Goal: Transaction & Acquisition: Book appointment/travel/reservation

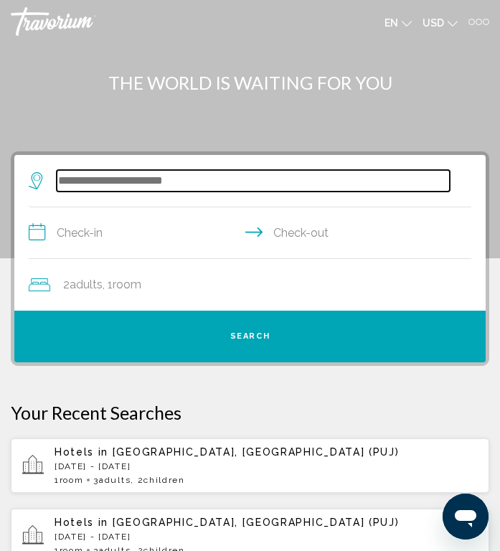
click at [253, 177] on input "Search widget" at bounding box center [253, 181] width 393 height 22
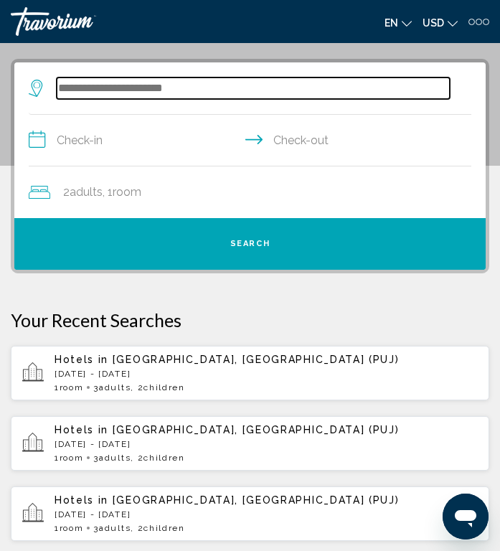
scroll to position [105, 0]
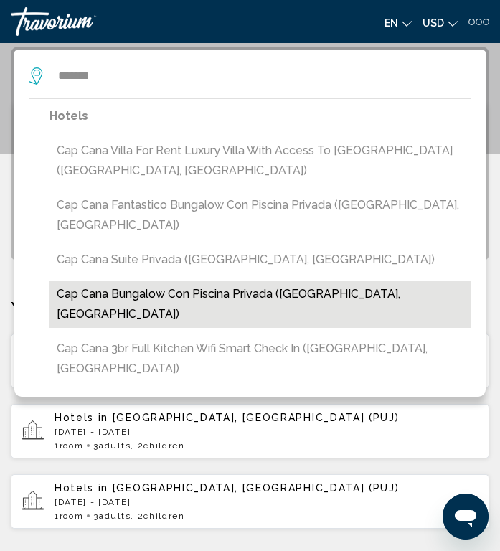
click at [162, 281] on button "Cap Cana Bungalow Con Piscina Privada ([GEOGRAPHIC_DATA], [GEOGRAPHIC_DATA])" at bounding box center [261, 304] width 422 height 47
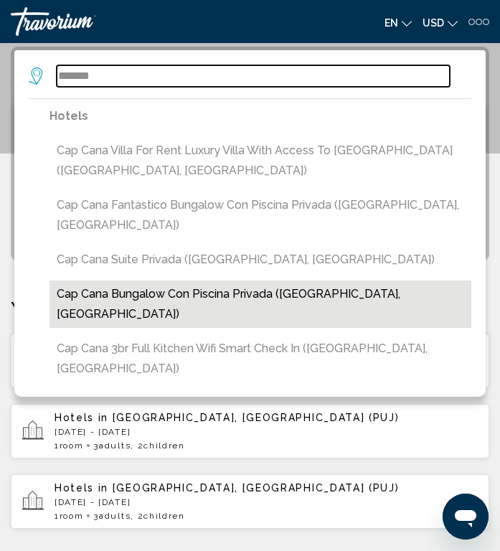
type input "**********"
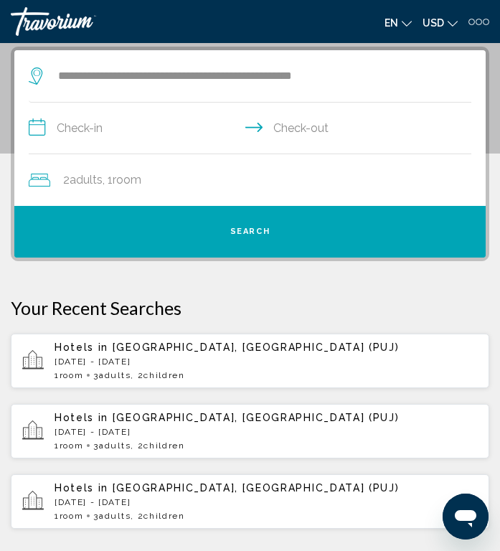
click at [211, 138] on input "**********" at bounding box center [253, 130] width 449 height 55
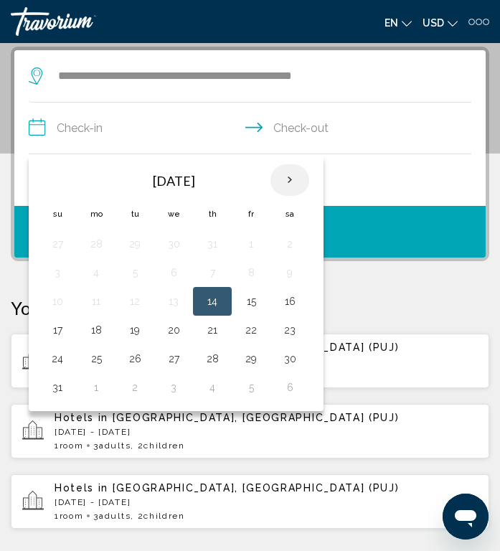
click at [293, 175] on th "Next month" at bounding box center [290, 180] width 39 height 32
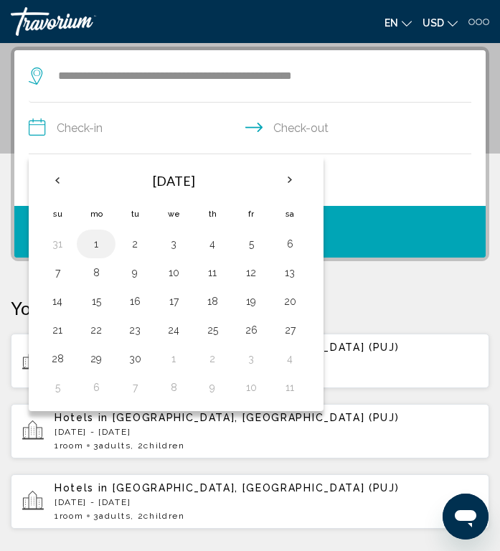
click at [95, 234] on td "1" at bounding box center [96, 244] width 39 height 29
click at [104, 238] on button "1" at bounding box center [96, 244] width 23 height 20
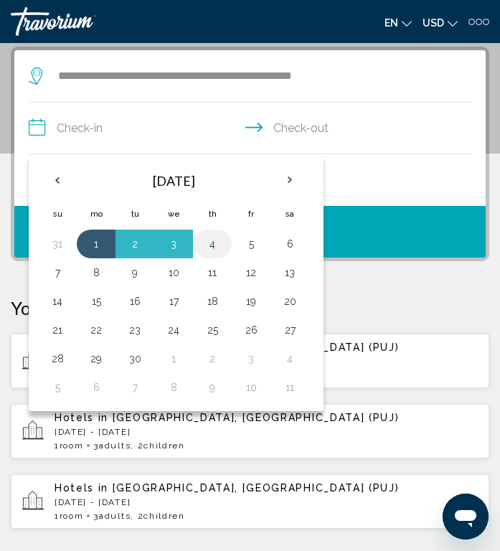
click at [215, 233] on td "4" at bounding box center [212, 244] width 39 height 29
click at [216, 237] on button "4" at bounding box center [212, 244] width 23 height 20
type input "**********"
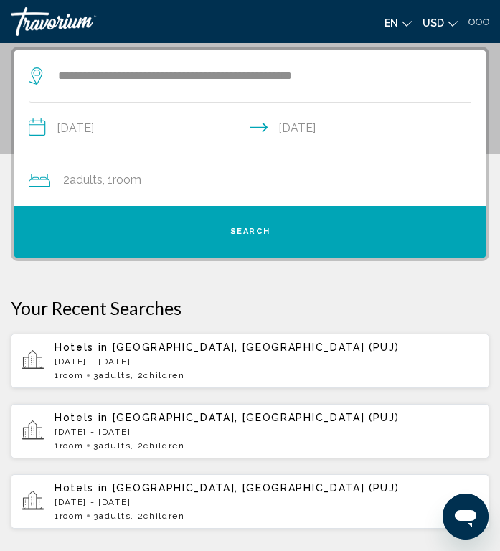
click at [235, 175] on div "2 Adult Adults , 1 Room rooms" at bounding box center [257, 180] width 457 height 20
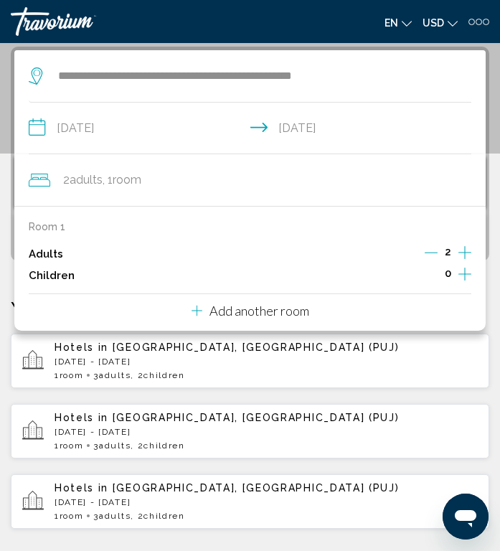
click at [468, 249] on icon "Increment adults" at bounding box center [465, 252] width 13 height 17
click at [466, 274] on icon "Increment children" at bounding box center [465, 274] width 13 height 13
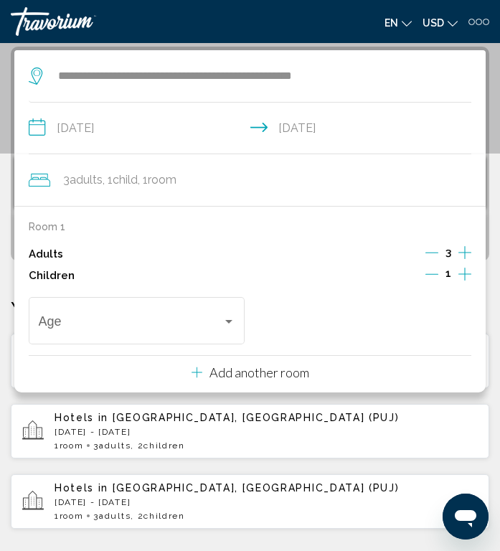
click at [466, 274] on icon "Increment children" at bounding box center [465, 274] width 13 height 13
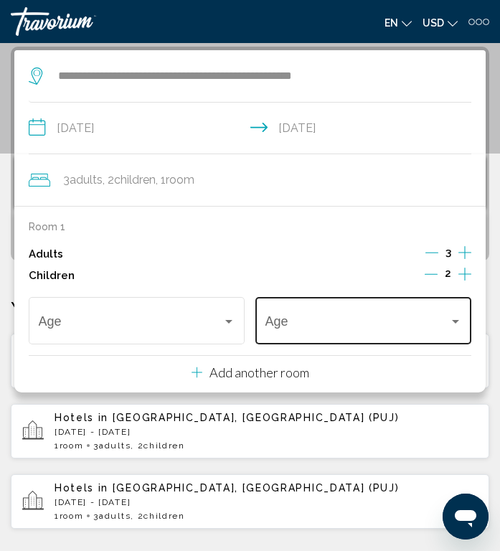
click at [417, 312] on div "Age" at bounding box center [364, 319] width 197 height 51
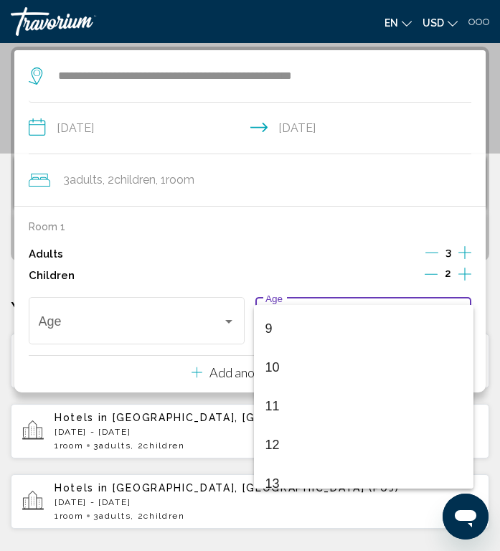
scroll to position [373, 0]
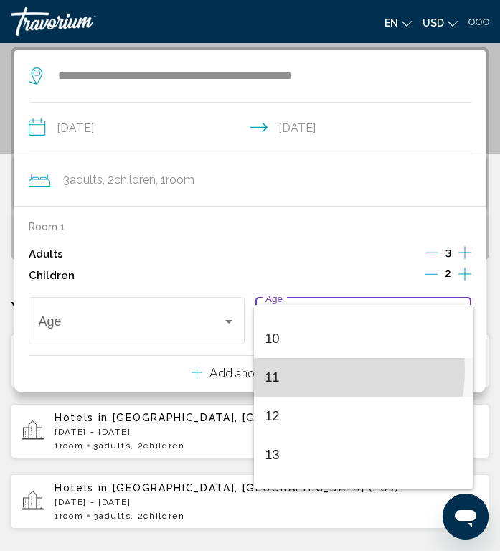
click at [314, 370] on span "11" at bounding box center [364, 377] width 197 height 39
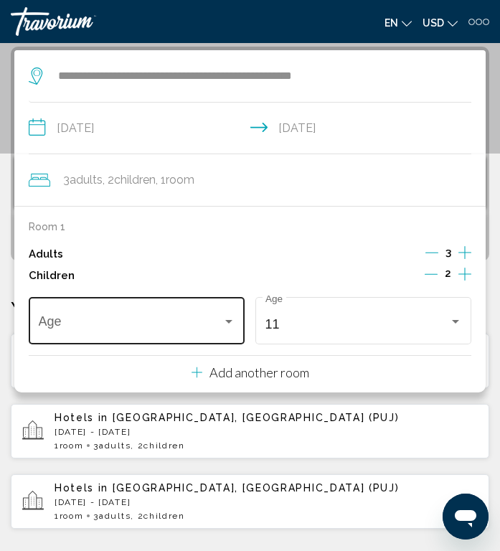
click at [150, 336] on div "Age" at bounding box center [137, 319] width 197 height 51
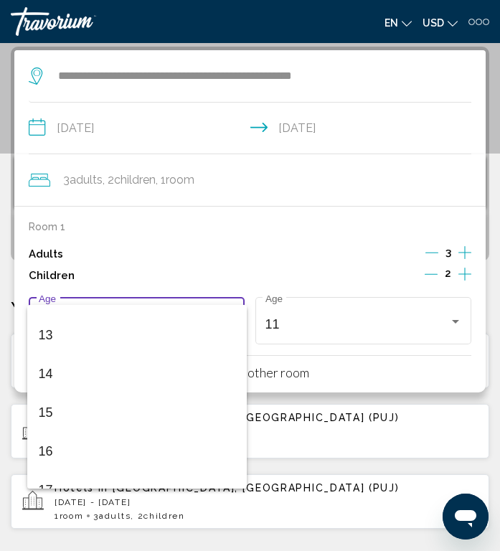
scroll to position [498, 0]
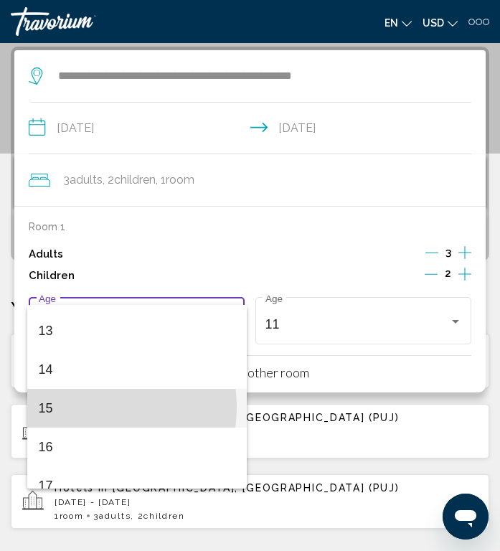
click at [88, 407] on span "15" at bounding box center [137, 408] width 197 height 39
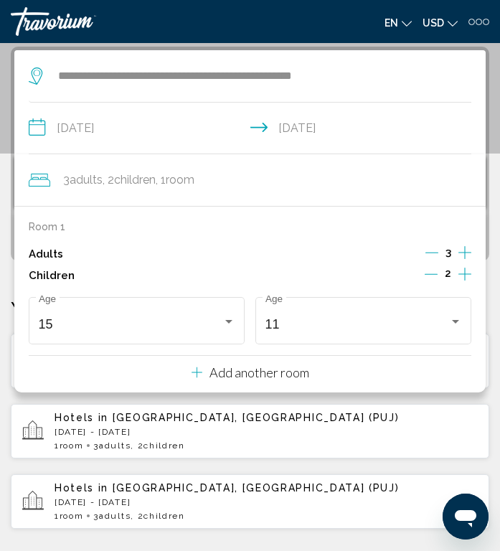
click at [356, 132] on input "**********" at bounding box center [253, 130] width 449 height 55
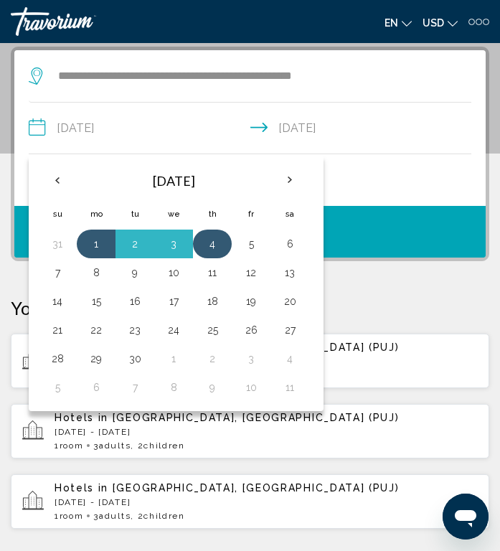
click at [213, 238] on button "4" at bounding box center [212, 244] width 23 height 20
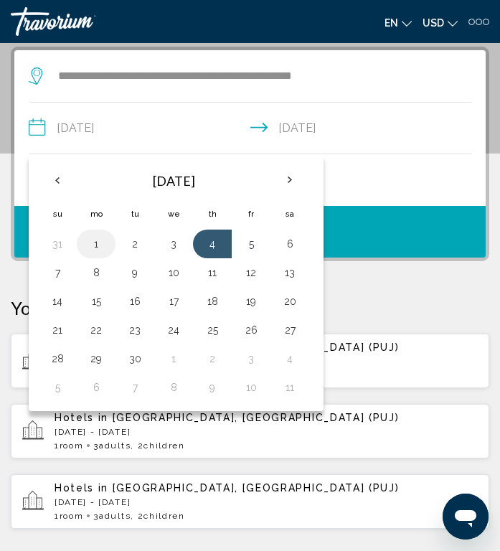
click at [103, 240] on button "1" at bounding box center [96, 244] width 23 height 20
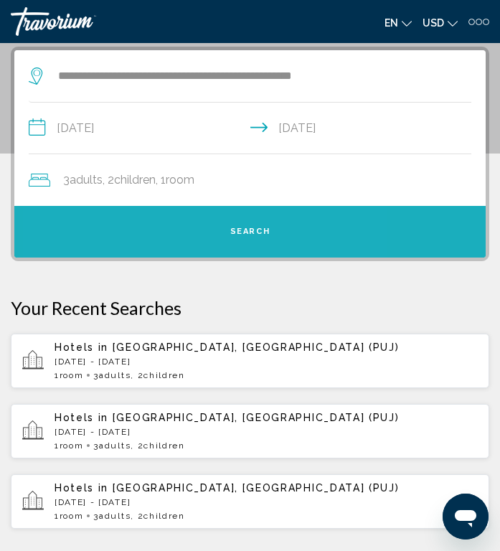
click at [164, 225] on button "Search" at bounding box center [250, 232] width 472 height 52
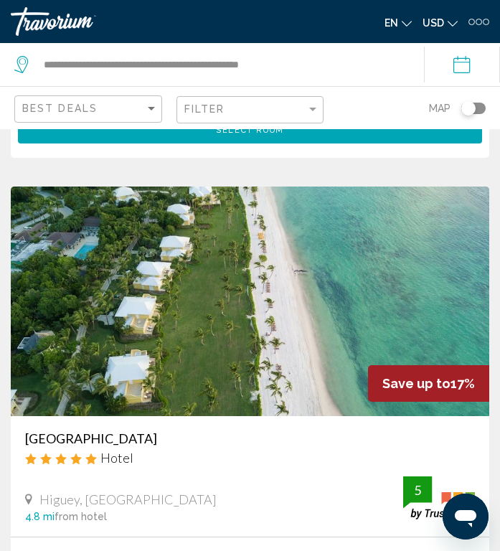
scroll to position [3977, 0]
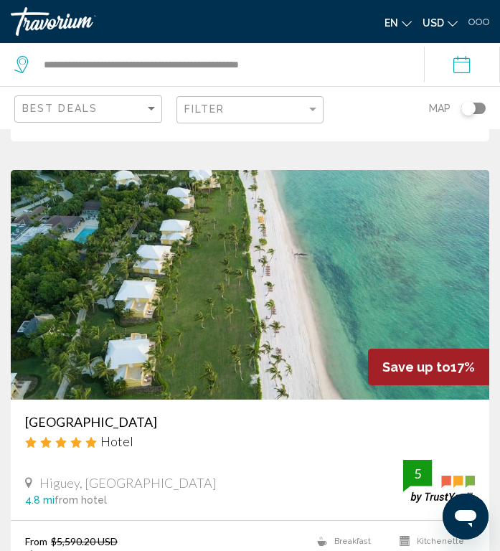
click at [62, 395] on img "Main content" at bounding box center [250, 285] width 479 height 230
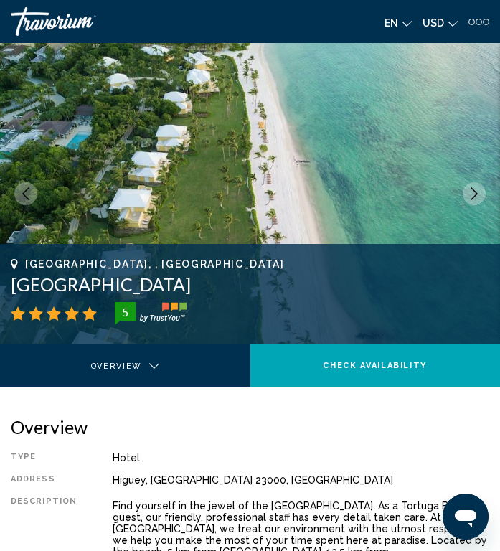
click at [19, 192] on button "Previous image" at bounding box center [25, 193] width 23 height 23
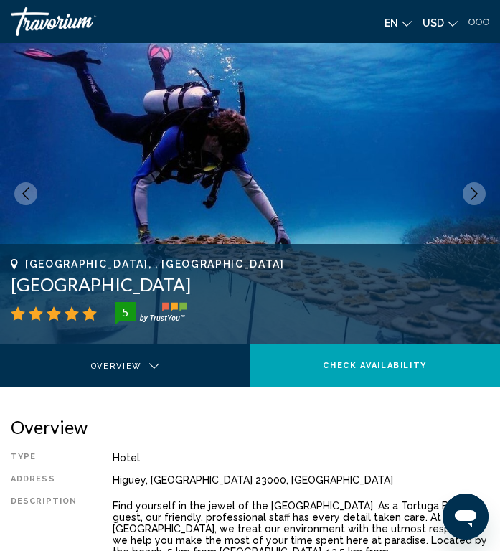
click at [28, 200] on icon "Previous image" at bounding box center [25, 193] width 7 height 13
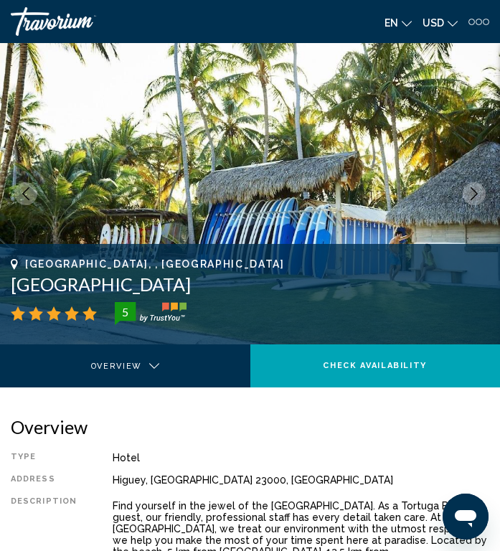
click at [22, 195] on icon "Previous image" at bounding box center [25, 193] width 13 height 13
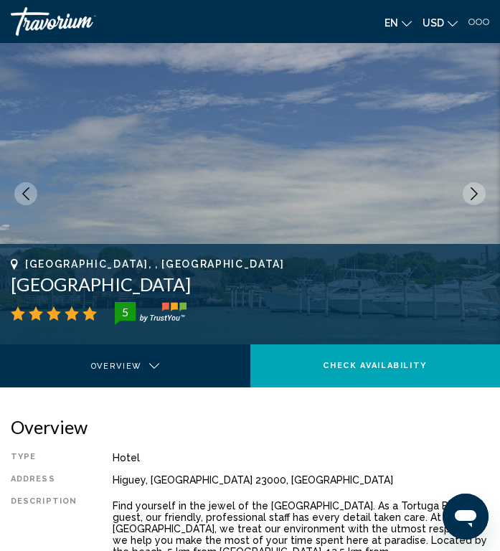
click at [23, 199] on icon "Previous image" at bounding box center [25, 193] width 13 height 13
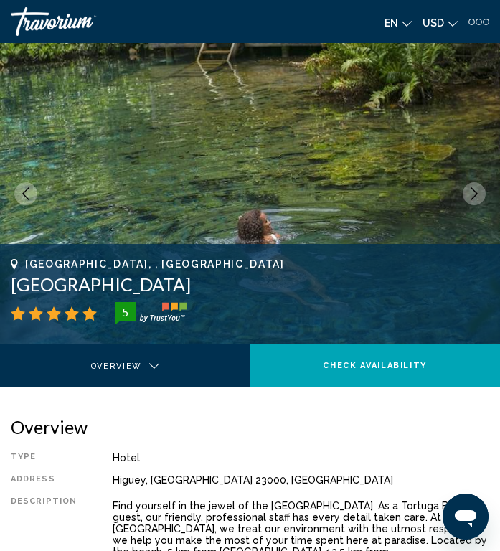
click at [27, 197] on icon "Previous image" at bounding box center [25, 193] width 13 height 13
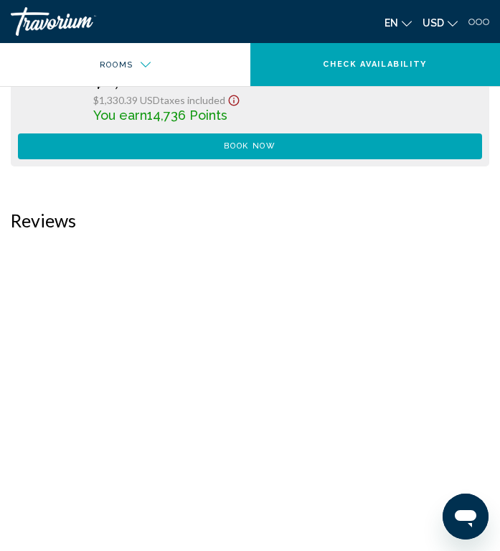
scroll to position [2649, 0]
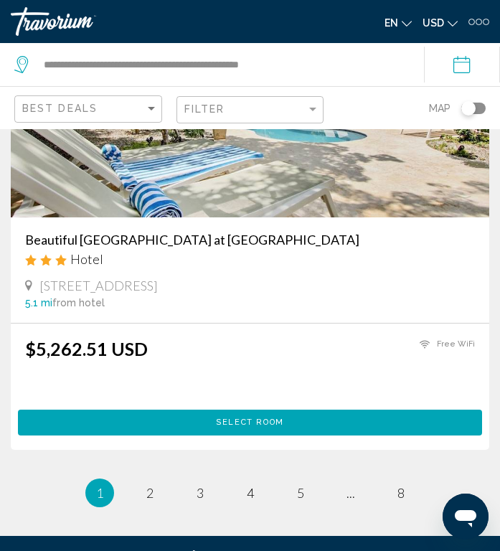
scroll to position [5657, 0]
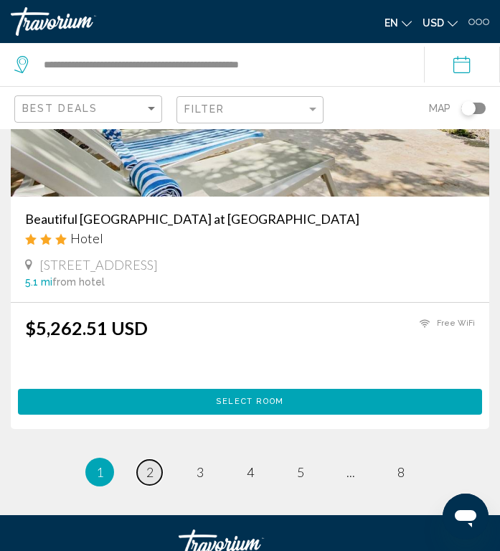
click at [146, 480] on span "2" at bounding box center [149, 473] width 7 height 16
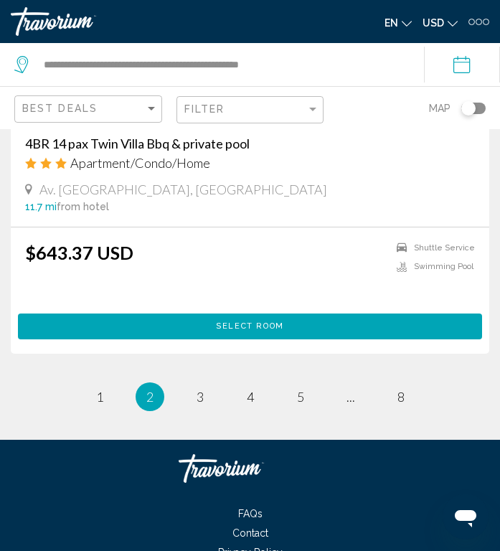
scroll to position [5716, 0]
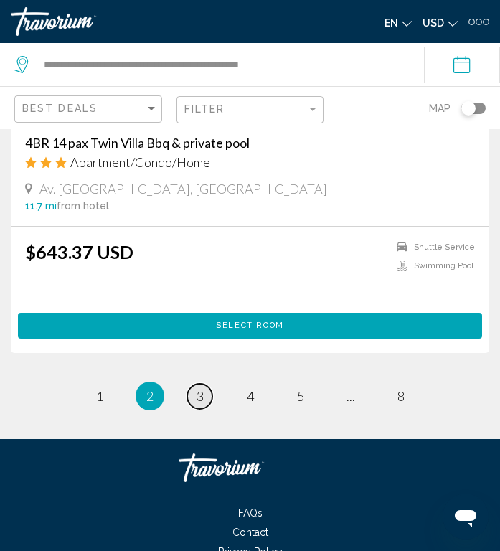
click at [202, 409] on link "page 3" at bounding box center [199, 396] width 25 height 25
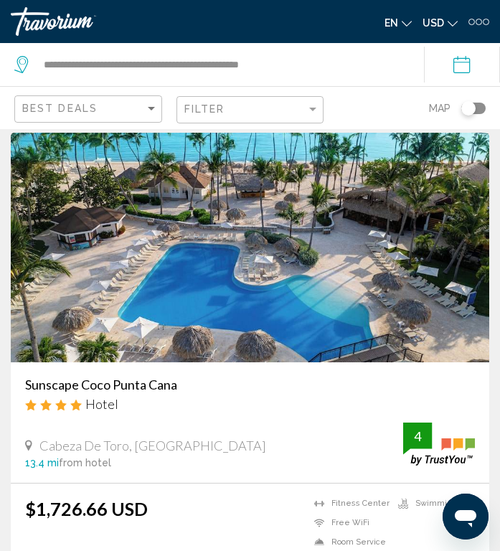
scroll to position [3048, 0]
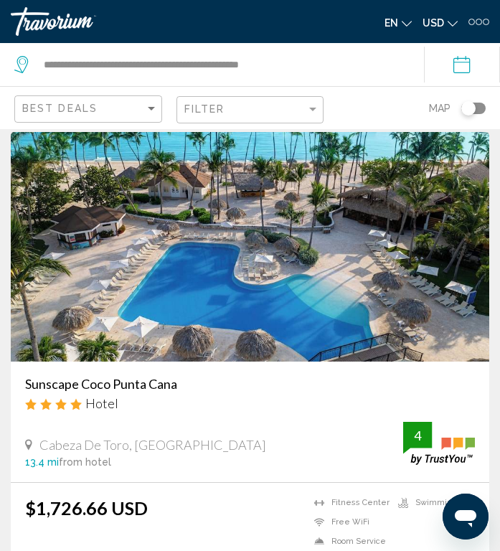
click at [52, 421] on div "Sunscape Coco Punta Cana Hotel" at bounding box center [250, 399] width 450 height 46
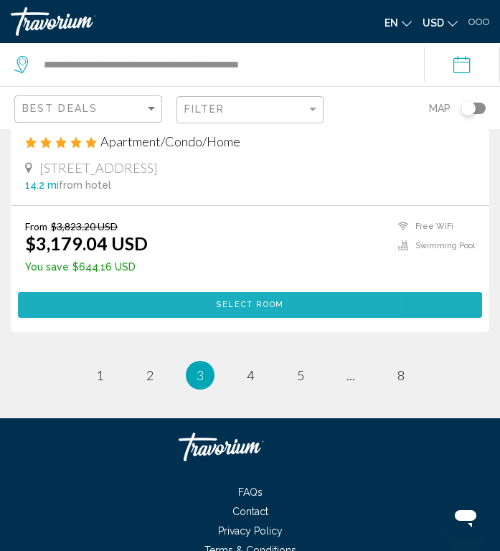
scroll to position [5871, 0]
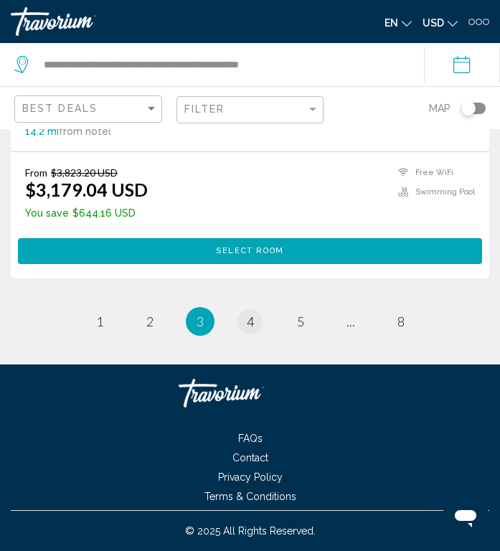
click at [248, 331] on link "page 4" at bounding box center [250, 321] width 25 height 25
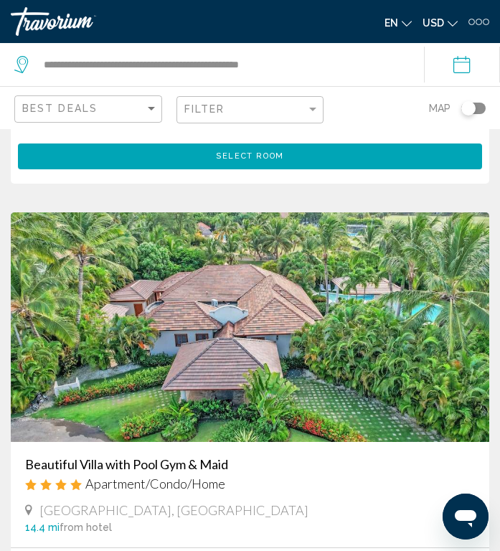
scroll to position [944, 0]
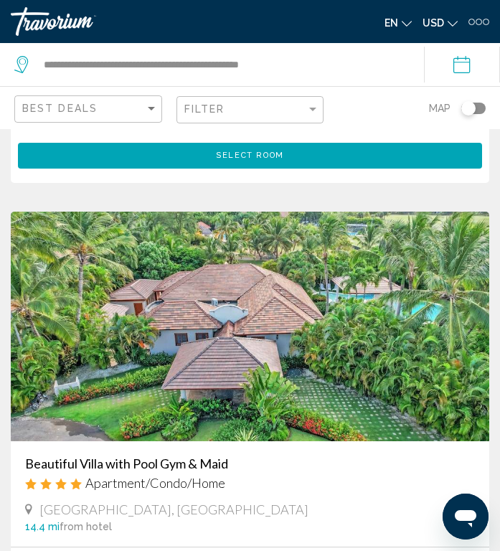
click at [61, 412] on img "Main content" at bounding box center [250, 327] width 479 height 230
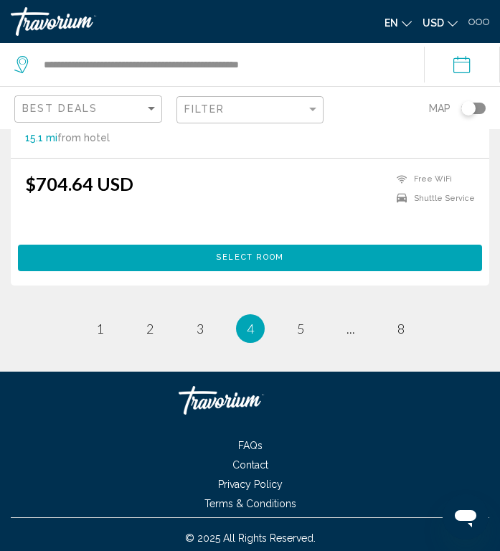
scroll to position [5843, 0]
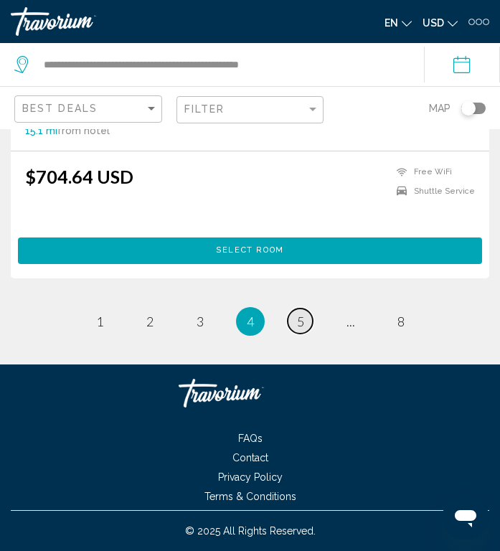
click at [304, 317] on span "5" at bounding box center [300, 322] width 7 height 16
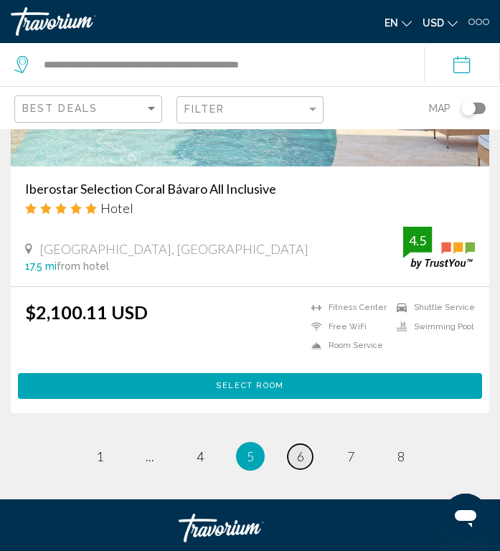
scroll to position [5785, 0]
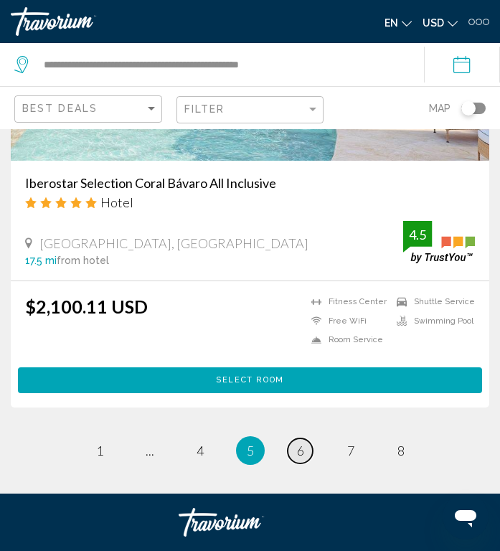
click at [297, 439] on link "page 6" at bounding box center [300, 451] width 25 height 25
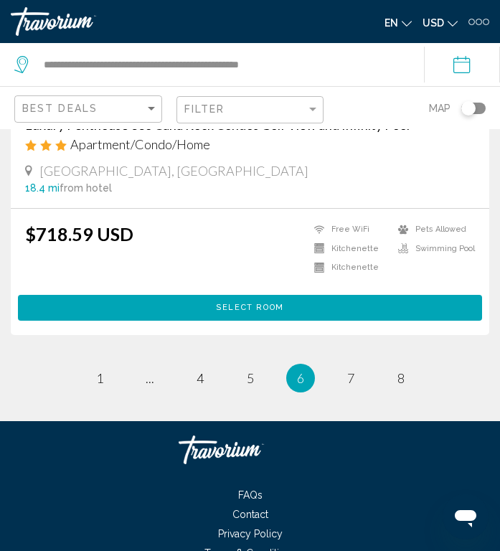
scroll to position [5795, 0]
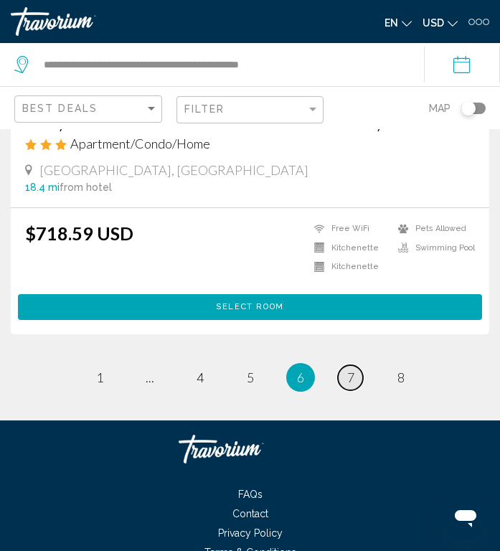
click at [347, 370] on span "7" at bounding box center [350, 378] width 7 height 16
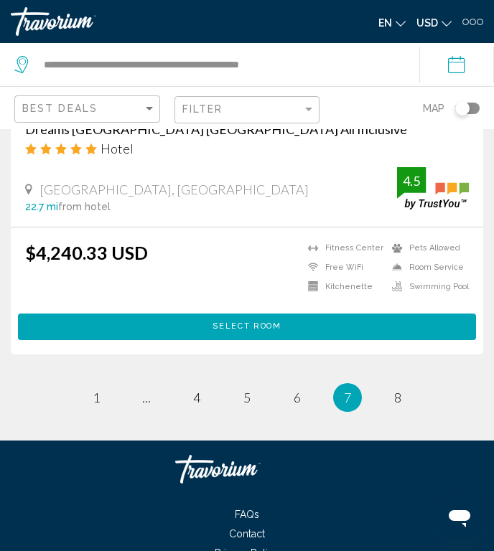
scroll to position [5805, 0]
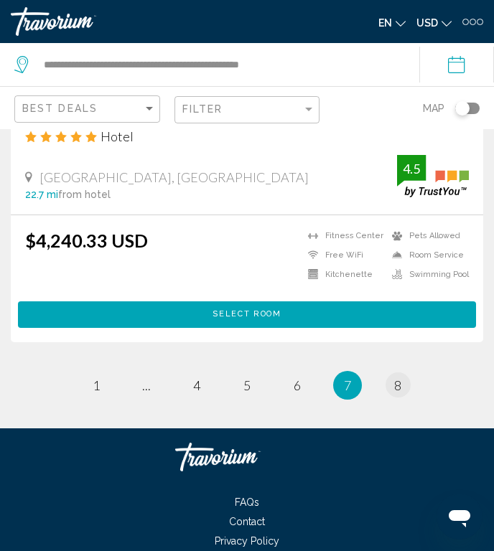
click at [407, 398] on link "page 8" at bounding box center [398, 385] width 25 height 25
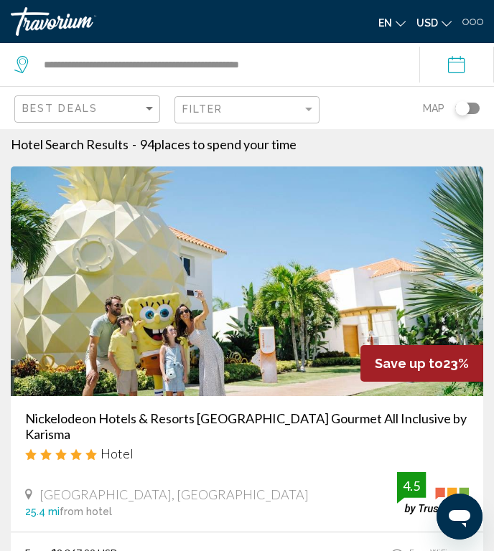
scroll to position [13, 0]
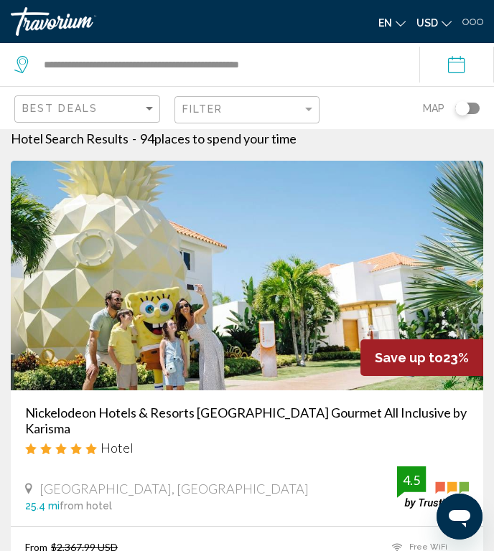
click at [99, 320] on img "Main content" at bounding box center [247, 276] width 472 height 230
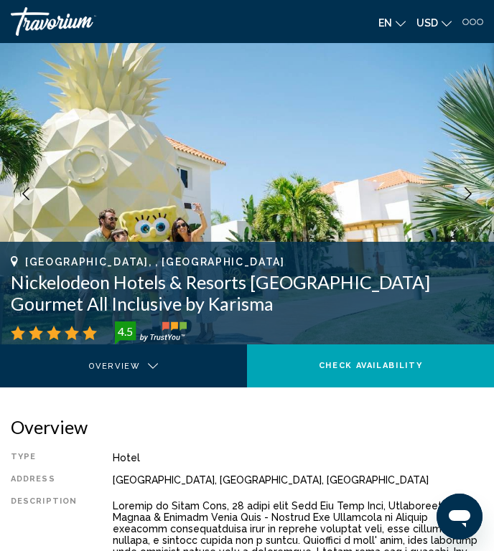
click at [17, 189] on button "Previous image" at bounding box center [25, 193] width 23 height 23
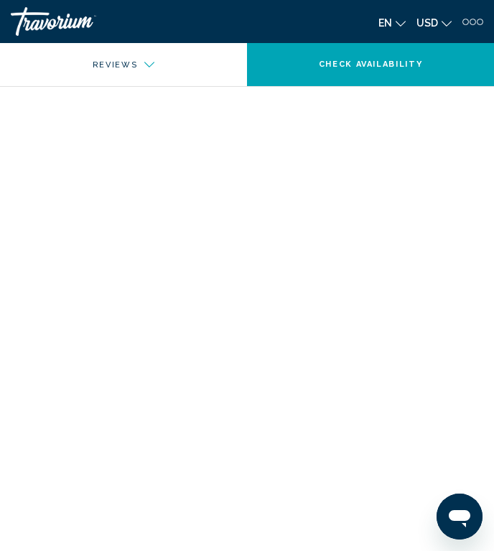
scroll to position [8437, 0]
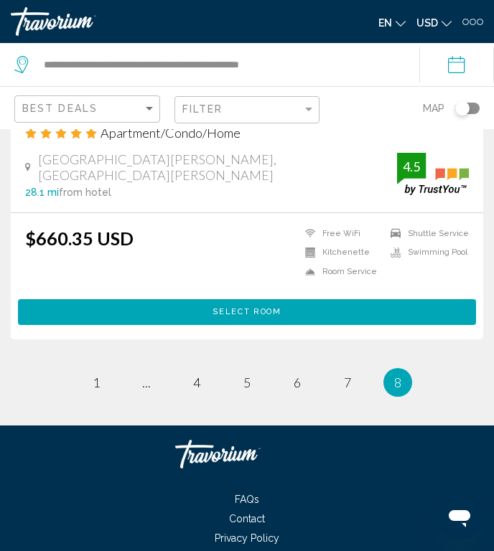
scroll to position [5409, 0]
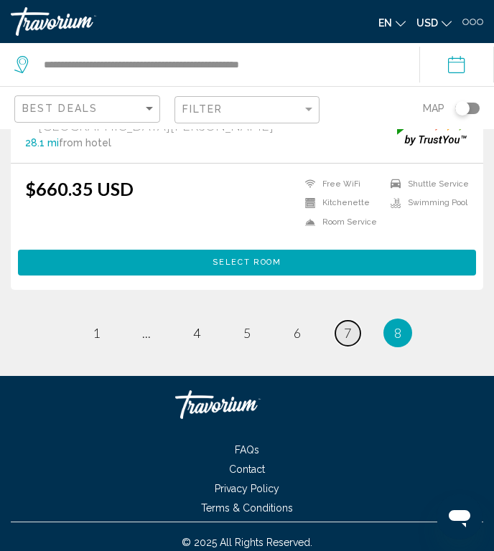
click at [347, 325] on span "7" at bounding box center [347, 333] width 7 height 16
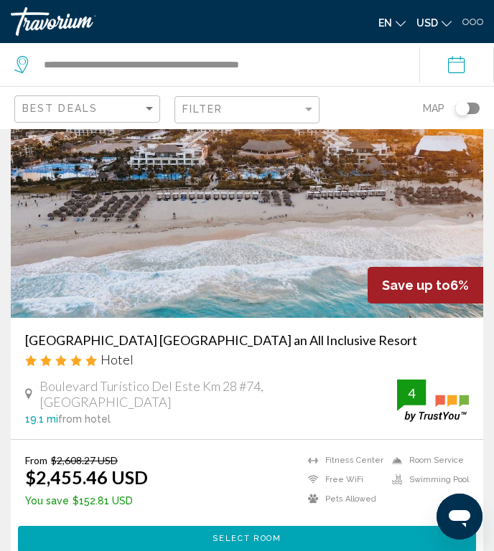
scroll to position [3571, 0]
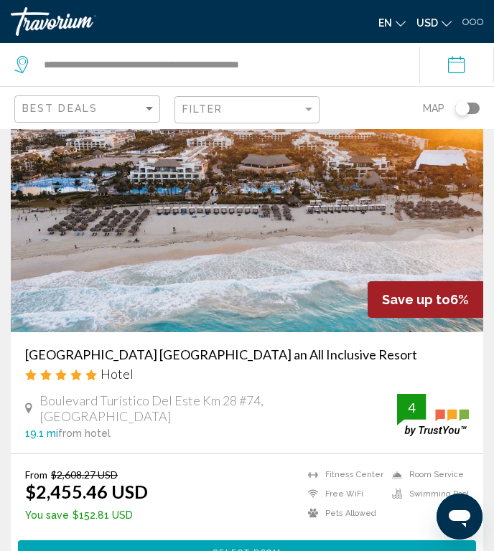
click at [109, 289] on img "Main content" at bounding box center [247, 218] width 472 height 230
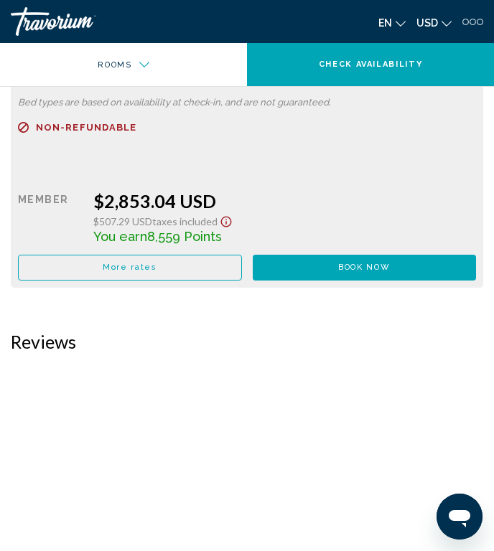
scroll to position [4249, 0]
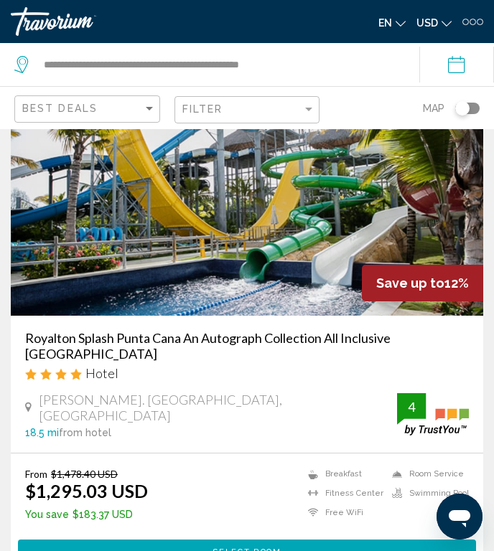
scroll to position [1562, 0]
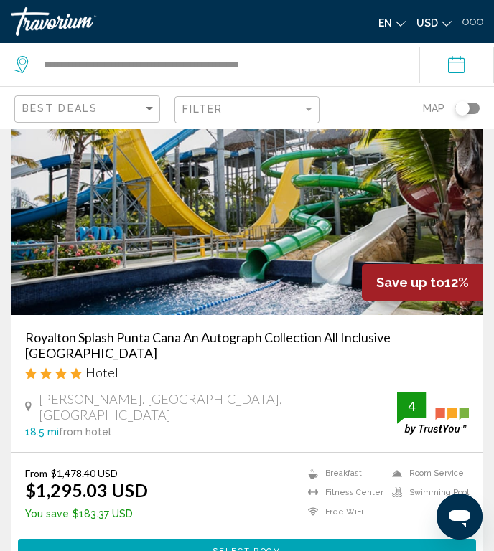
click at [79, 293] on img "Main content" at bounding box center [247, 200] width 472 height 230
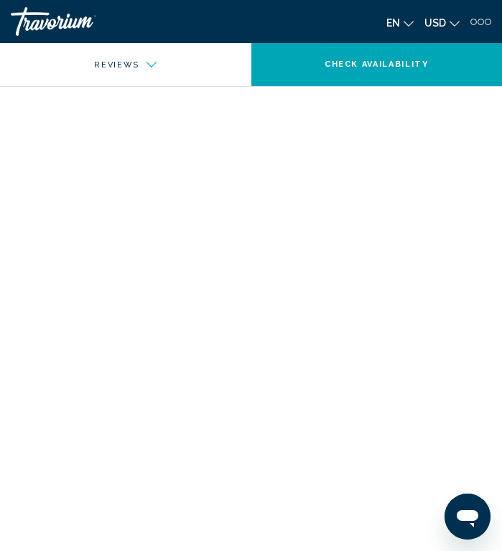
scroll to position [5639, 0]
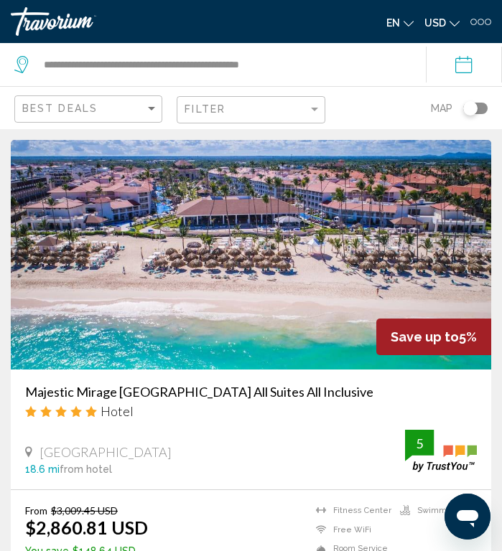
scroll to position [2521, 0]
click at [95, 312] on img "Main content" at bounding box center [251, 255] width 480 height 230
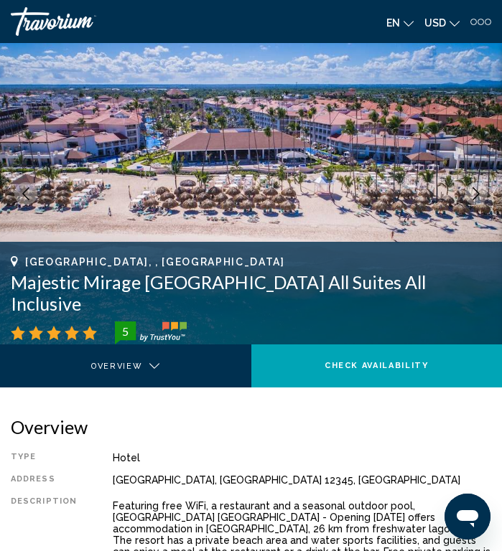
click at [482, 189] on button "Next image" at bounding box center [476, 193] width 23 height 23
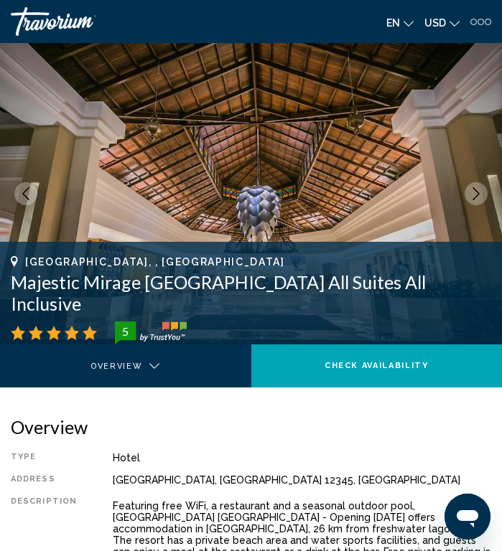
click at [472, 186] on button "Next image" at bounding box center [476, 193] width 23 height 23
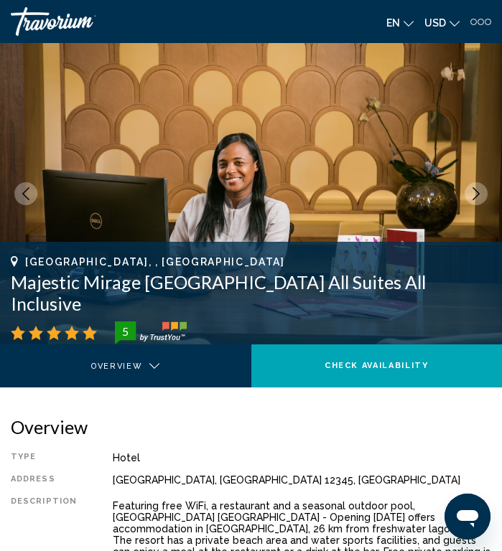
click at [482, 192] on icon "Next image" at bounding box center [476, 193] width 13 height 13
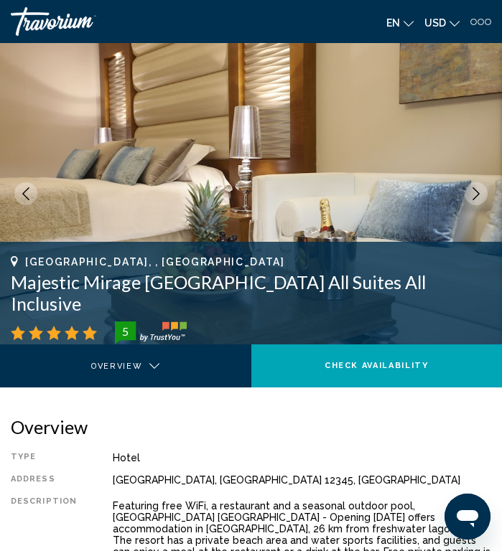
click at [481, 191] on icon "Next image" at bounding box center [476, 193] width 13 height 13
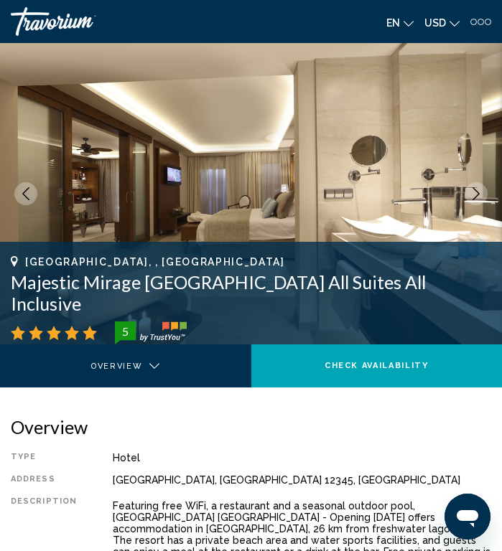
click at [484, 193] on button "Next image" at bounding box center [476, 193] width 23 height 23
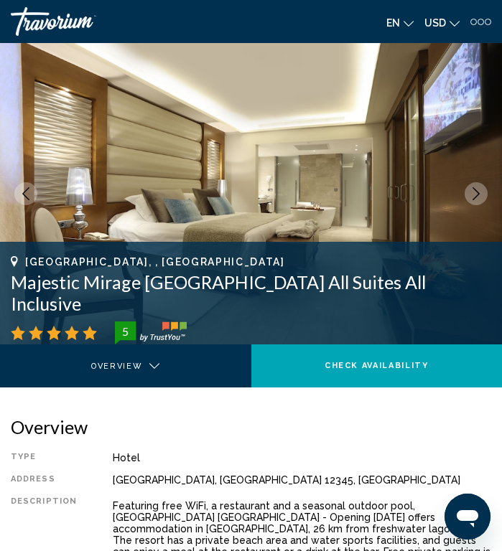
click at [485, 196] on button "Next image" at bounding box center [476, 193] width 23 height 23
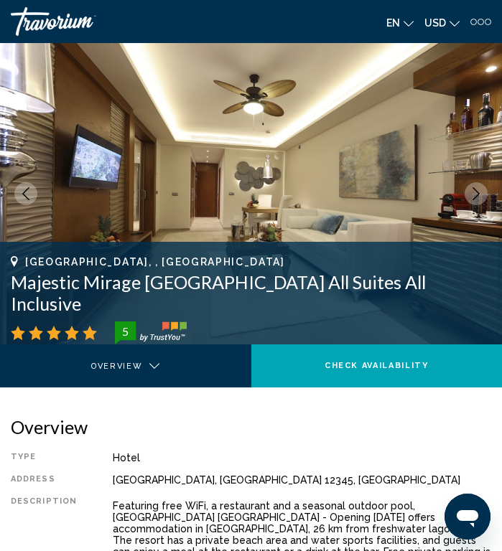
click at [485, 195] on button "Next image" at bounding box center [476, 193] width 23 height 23
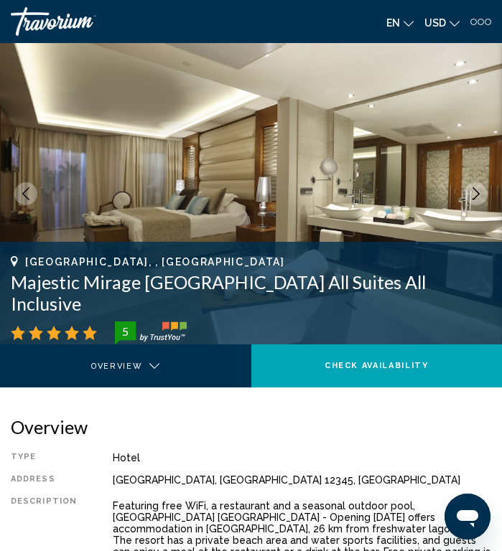
click at [485, 198] on button "Next image" at bounding box center [476, 193] width 23 height 23
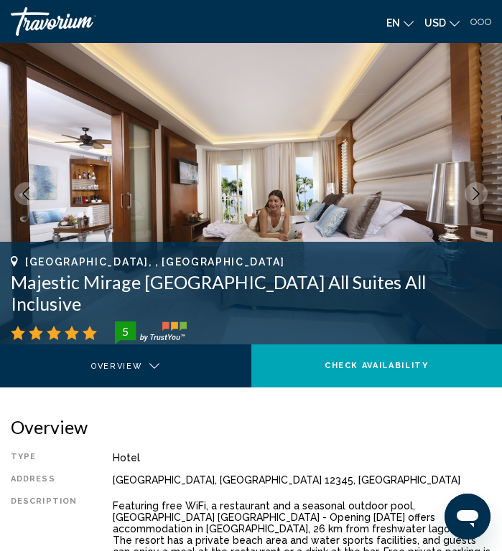
click at [487, 199] on img "Main content" at bounding box center [251, 194] width 502 height 302
click at [482, 189] on icon "Next image" at bounding box center [476, 193] width 13 height 13
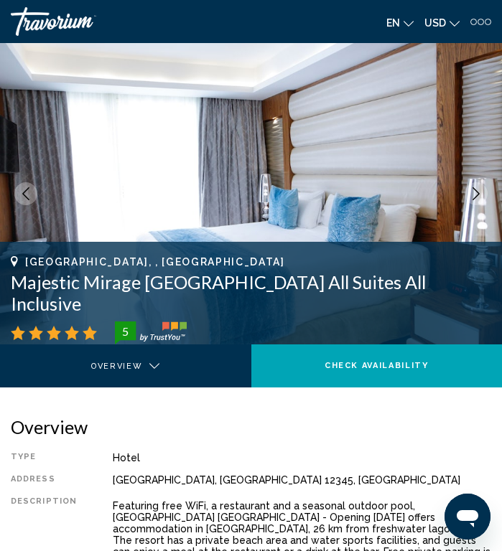
click at [482, 189] on button "Next image" at bounding box center [476, 193] width 23 height 23
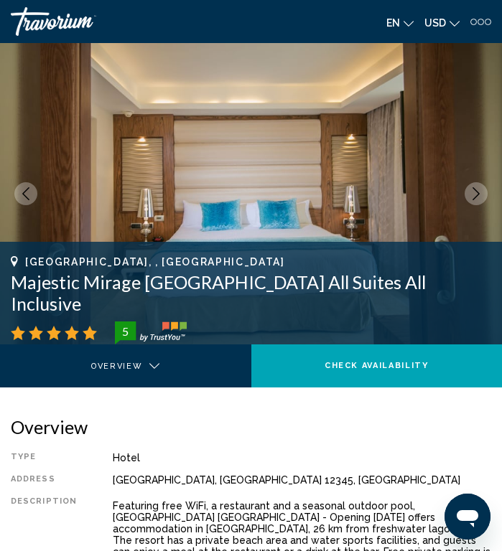
click at [482, 190] on button "Next image" at bounding box center [476, 193] width 23 height 23
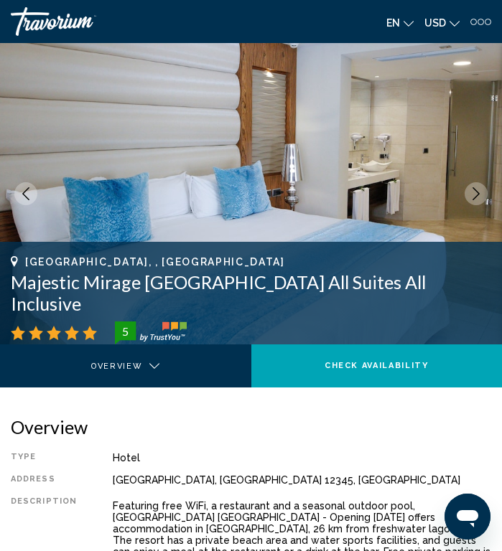
click at [483, 192] on button "Next image" at bounding box center [476, 193] width 23 height 23
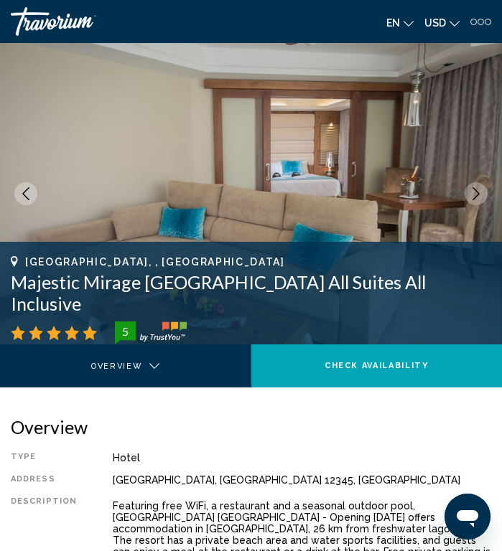
click at [482, 191] on icon "Next image" at bounding box center [476, 193] width 13 height 13
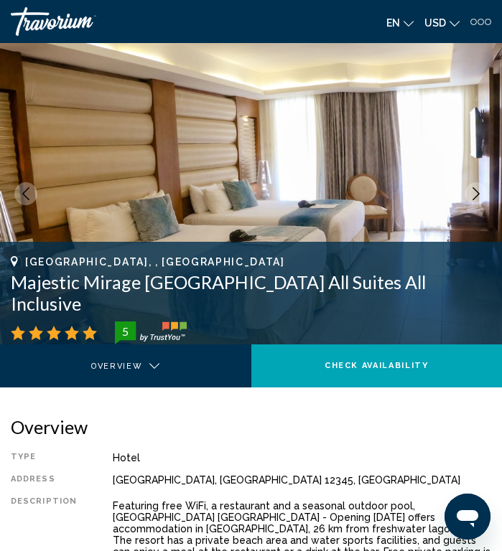
click at [484, 191] on button "Next image" at bounding box center [476, 193] width 23 height 23
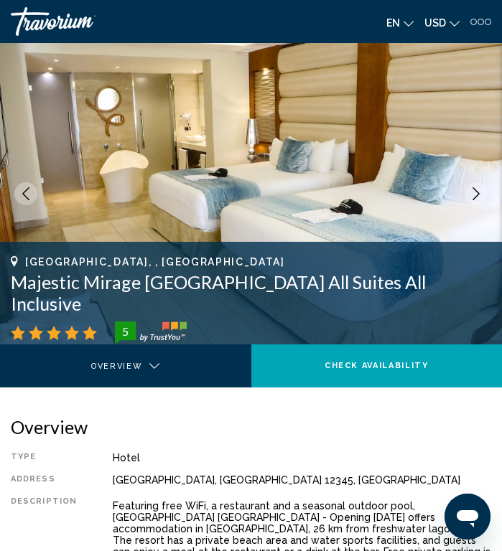
click at [483, 192] on button "Next image" at bounding box center [476, 193] width 23 height 23
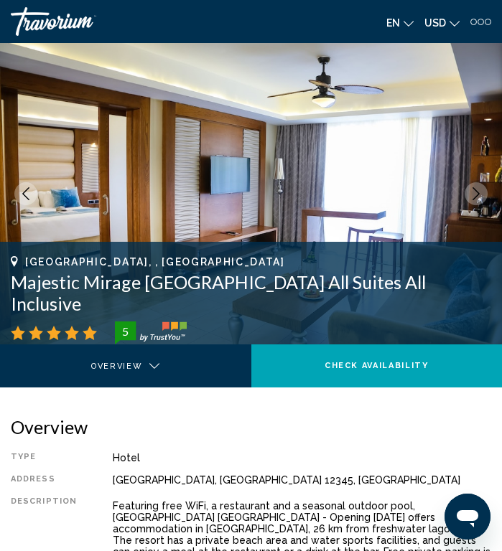
click at [487, 192] on button "Next image" at bounding box center [476, 193] width 23 height 23
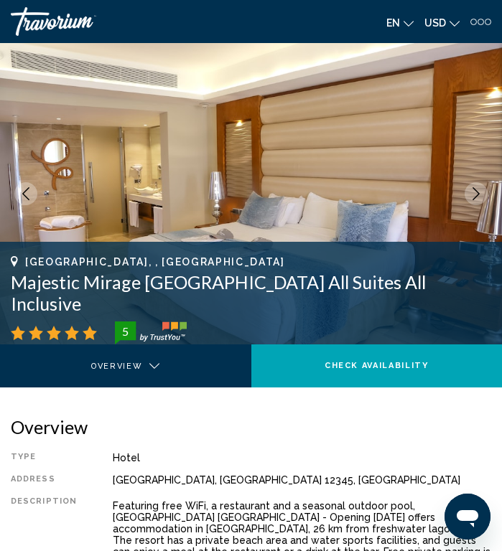
click at [485, 192] on button "Next image" at bounding box center [476, 193] width 23 height 23
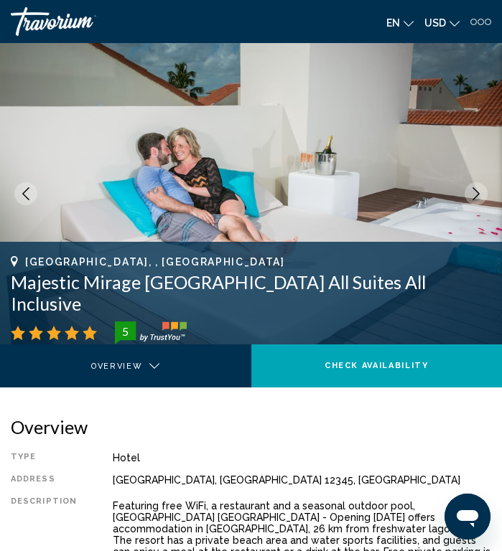
click at [487, 193] on button "Next image" at bounding box center [476, 193] width 23 height 23
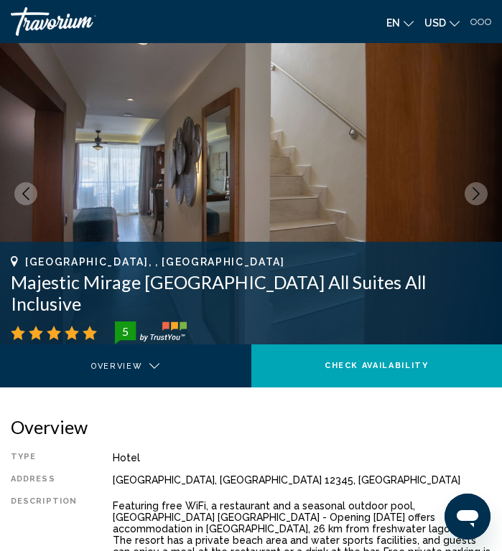
click at [487, 193] on button "Next image" at bounding box center [476, 193] width 23 height 23
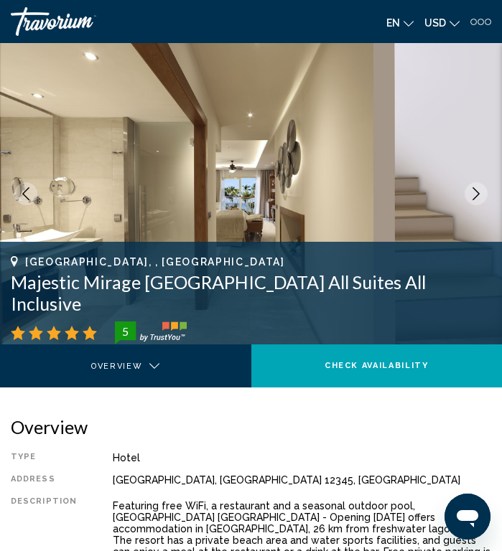
click at [484, 194] on button "Next image" at bounding box center [476, 193] width 23 height 23
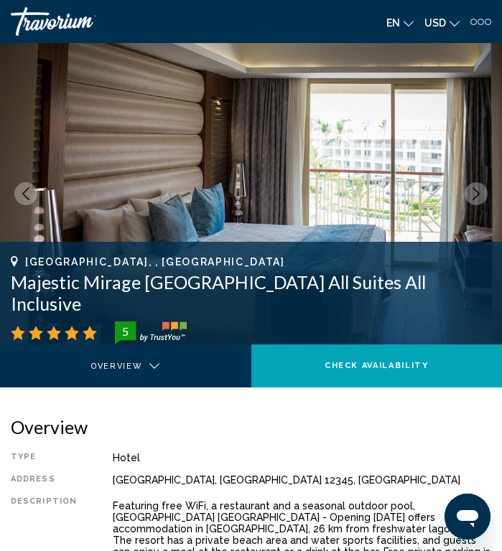
click at [485, 194] on button "Next image" at bounding box center [476, 193] width 23 height 23
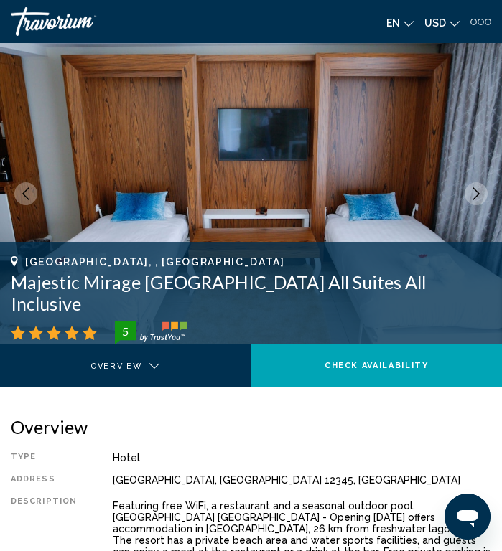
click at [485, 194] on button "Next image" at bounding box center [476, 193] width 23 height 23
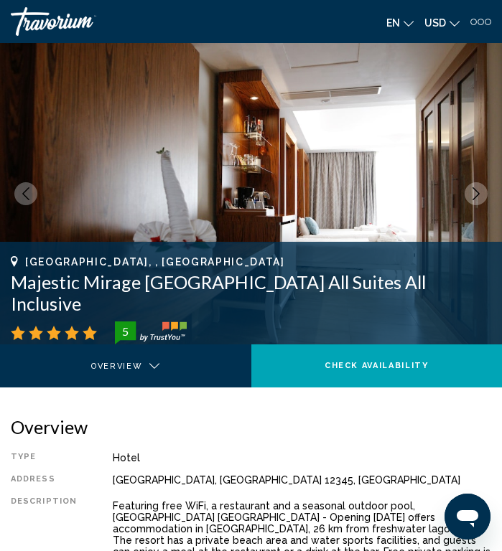
click at [485, 193] on button "Next image" at bounding box center [476, 193] width 23 height 23
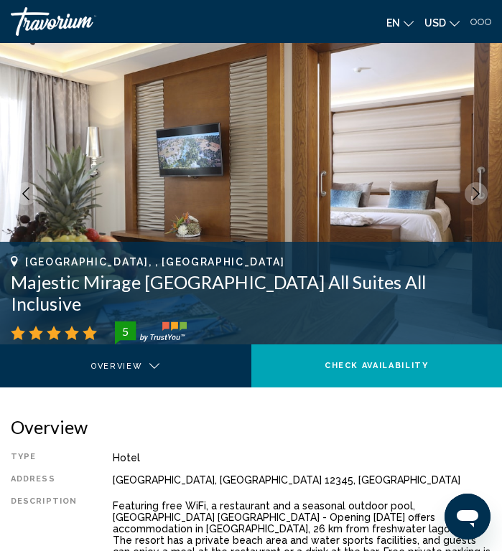
click at [484, 193] on button "Next image" at bounding box center [476, 193] width 23 height 23
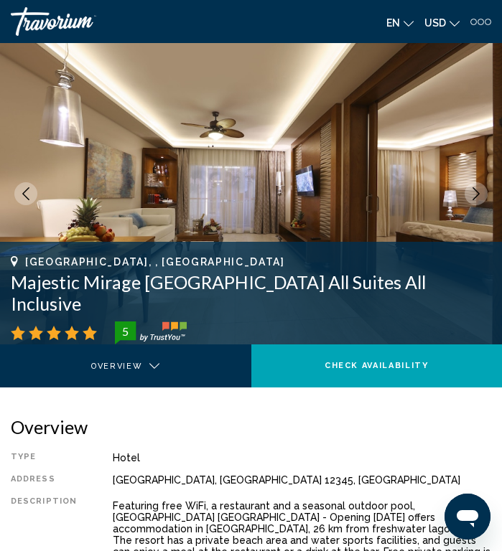
click at [485, 194] on button "Next image" at bounding box center [476, 193] width 23 height 23
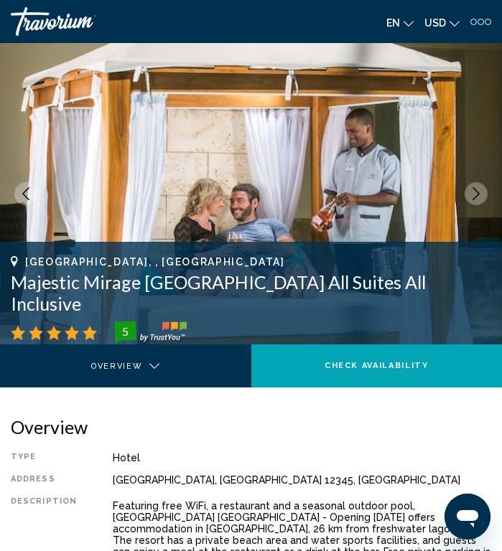
click at [484, 194] on button "Next image" at bounding box center [476, 193] width 23 height 23
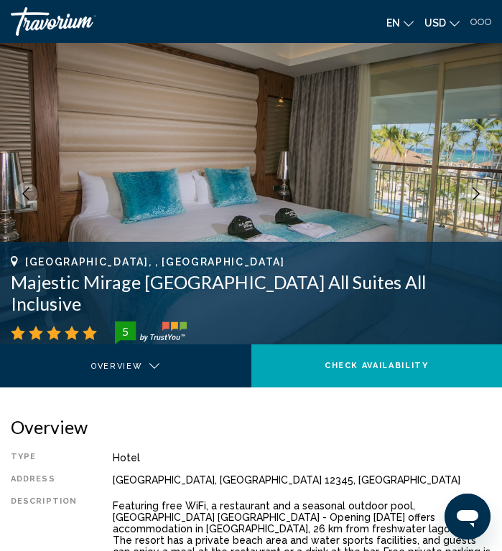
click at [485, 194] on button "Next image" at bounding box center [476, 193] width 23 height 23
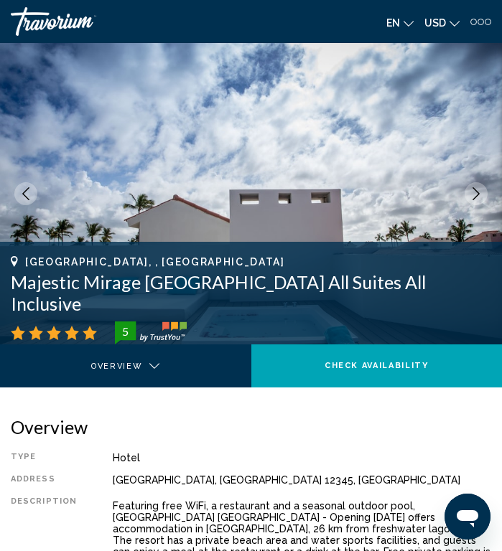
click at [485, 192] on button "Next image" at bounding box center [476, 193] width 23 height 23
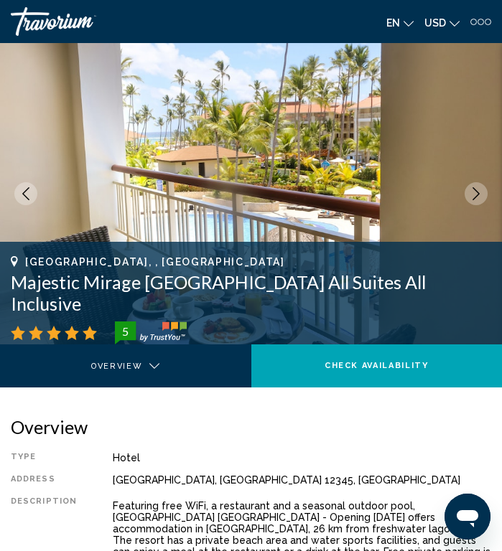
click at [487, 195] on button "Next image" at bounding box center [476, 193] width 23 height 23
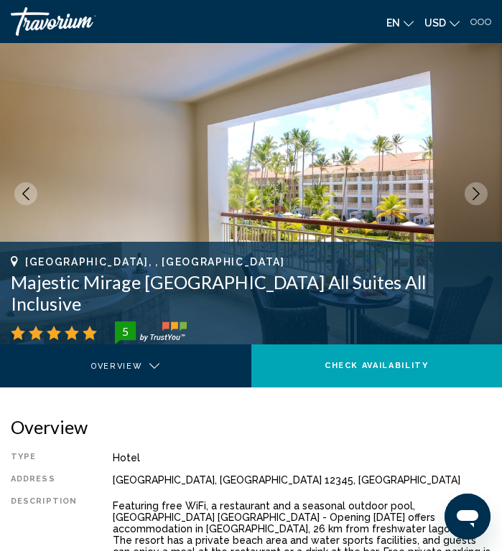
click at [484, 195] on button "Next image" at bounding box center [476, 193] width 23 height 23
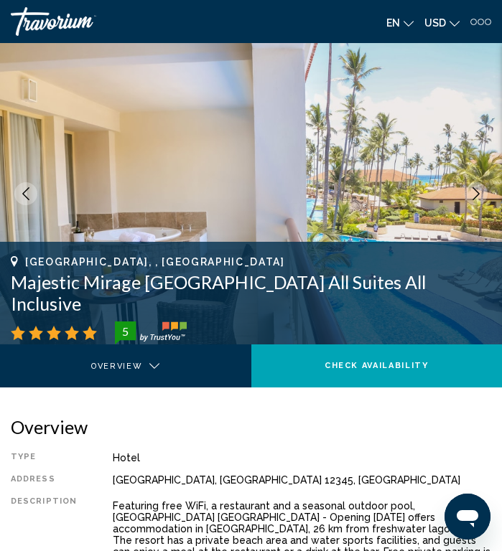
click at [485, 195] on button "Next image" at bounding box center [476, 193] width 23 height 23
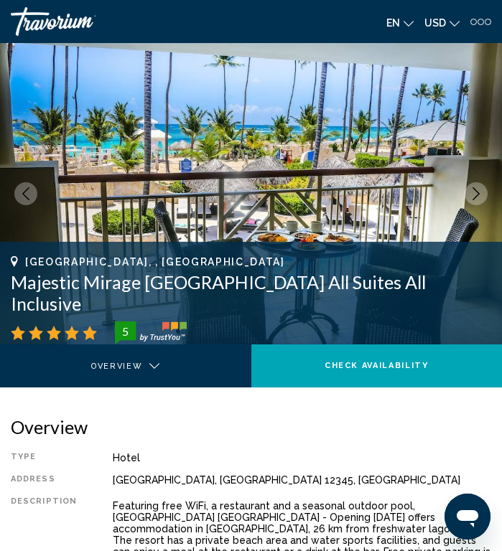
click at [484, 195] on button "Next image" at bounding box center [476, 193] width 23 height 23
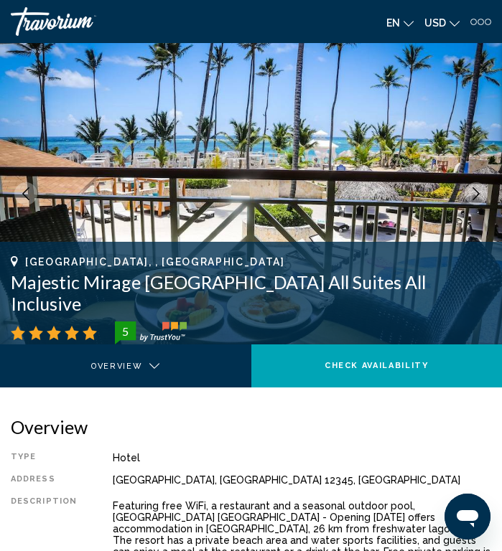
click at [485, 197] on button "Next image" at bounding box center [476, 193] width 23 height 23
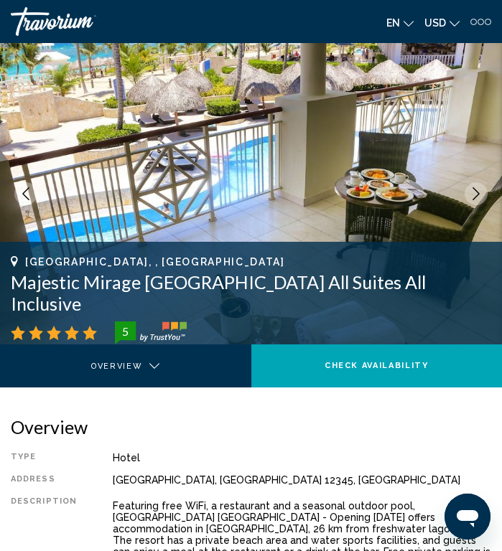
click at [487, 197] on img "Main content" at bounding box center [251, 194] width 502 height 302
click at [483, 187] on button "Next image" at bounding box center [476, 193] width 23 height 23
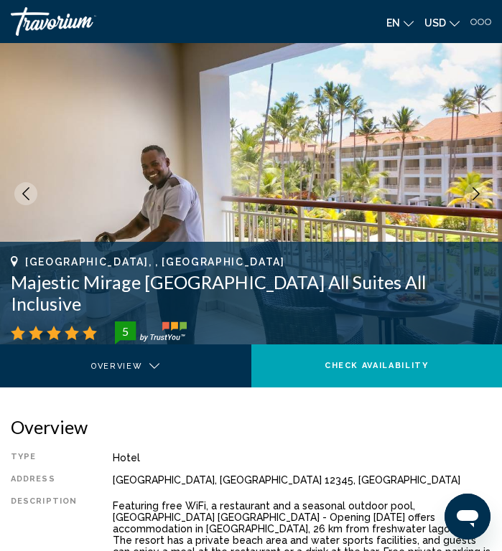
click at [484, 190] on button "Next image" at bounding box center [476, 193] width 23 height 23
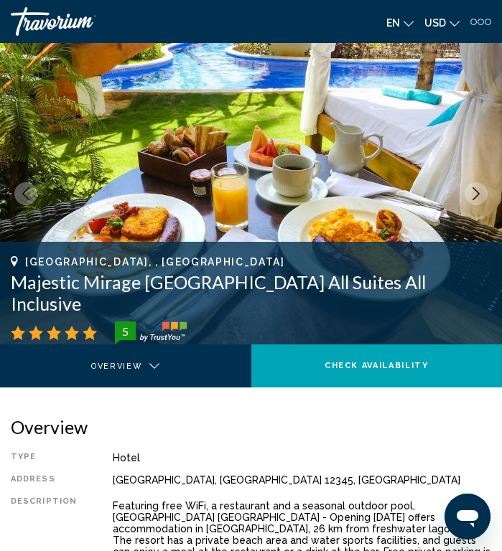
click at [484, 191] on button "Next image" at bounding box center [476, 193] width 23 height 23
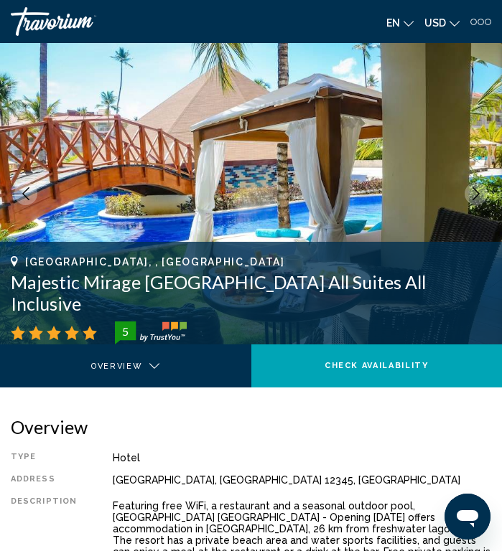
click at [485, 192] on button "Next image" at bounding box center [476, 193] width 23 height 23
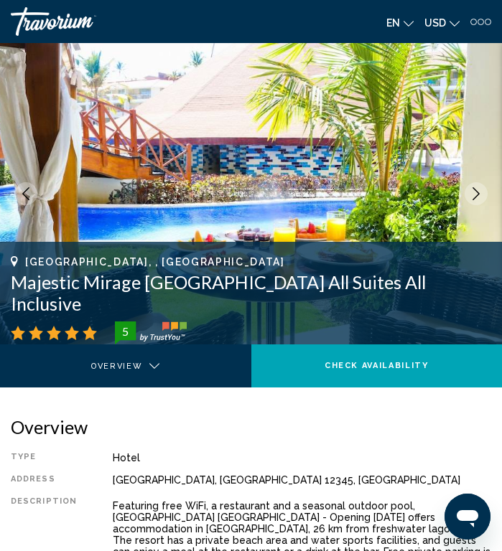
click at [485, 191] on button "Next image" at bounding box center [476, 193] width 23 height 23
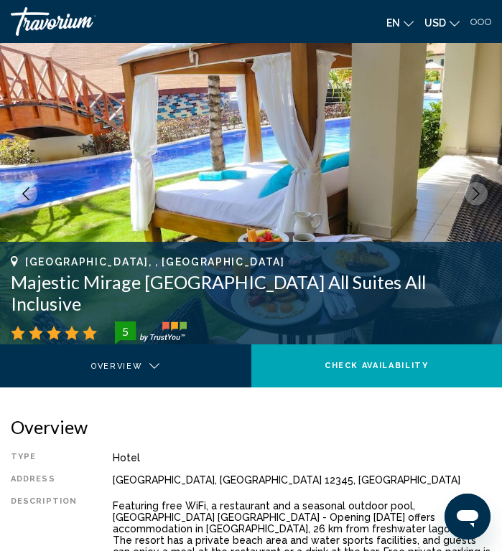
click at [485, 192] on button "Next image" at bounding box center [476, 193] width 23 height 23
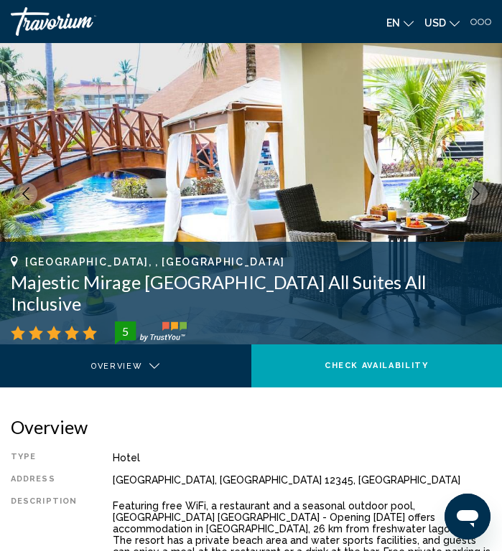
click at [485, 194] on button "Next image" at bounding box center [476, 193] width 23 height 23
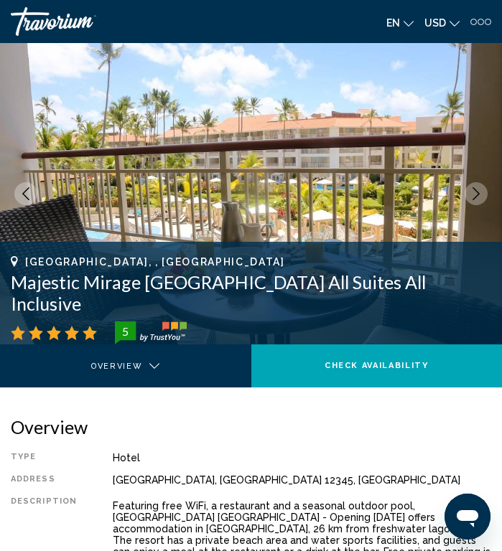
click at [485, 195] on button "Next image" at bounding box center [476, 193] width 23 height 23
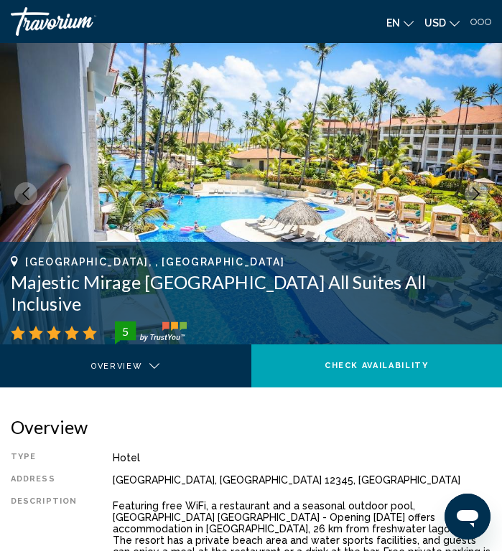
click at [487, 192] on button "Next image" at bounding box center [476, 193] width 23 height 23
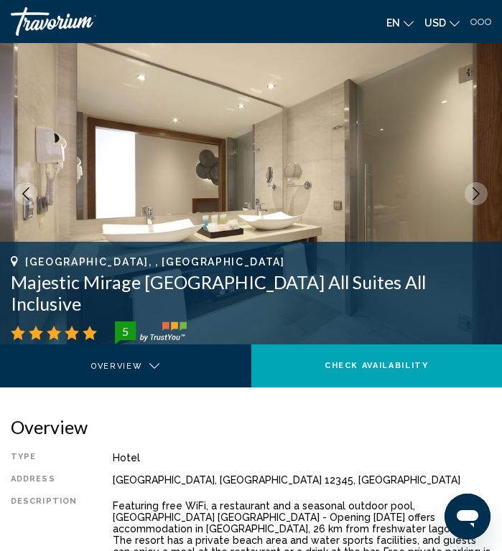
click at [487, 192] on button "Next image" at bounding box center [476, 193] width 23 height 23
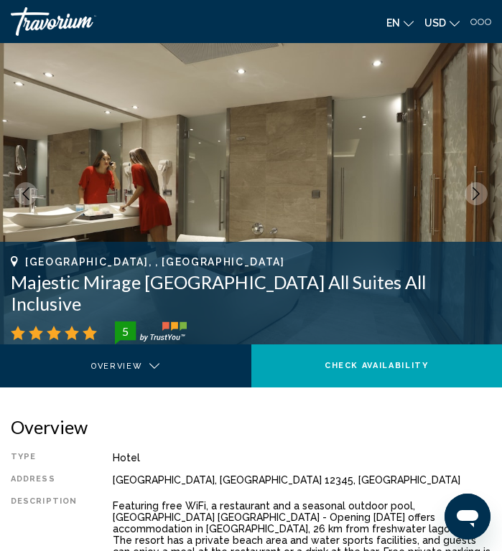
click at [481, 192] on icon "Next image" at bounding box center [476, 193] width 13 height 13
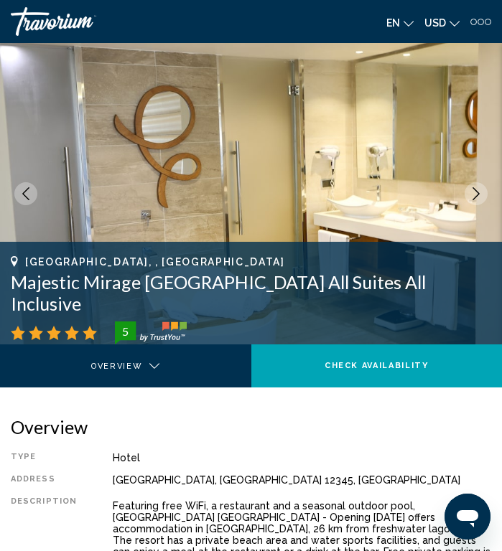
click at [483, 195] on button "Next image" at bounding box center [476, 193] width 23 height 23
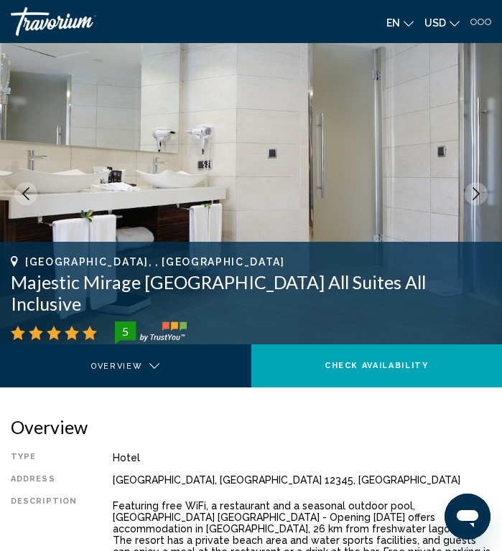
click at [485, 199] on button "Next image" at bounding box center [476, 193] width 23 height 23
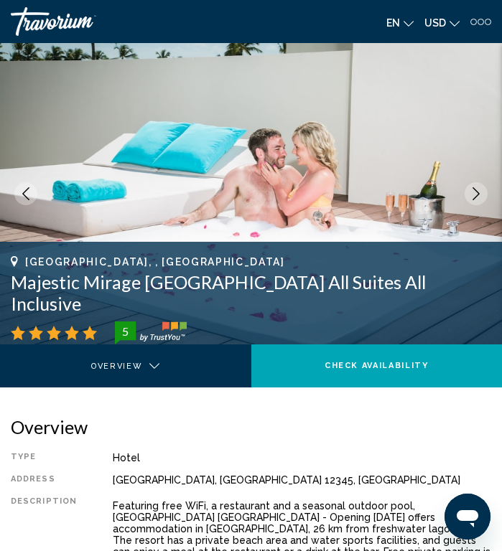
click at [485, 197] on button "Next image" at bounding box center [476, 193] width 23 height 23
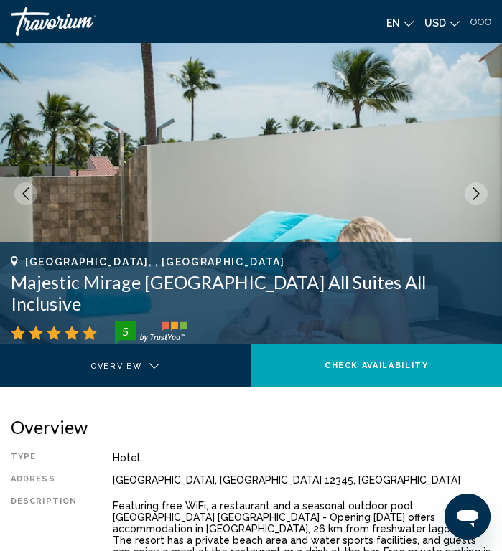
click at [485, 200] on button "Next image" at bounding box center [476, 193] width 23 height 23
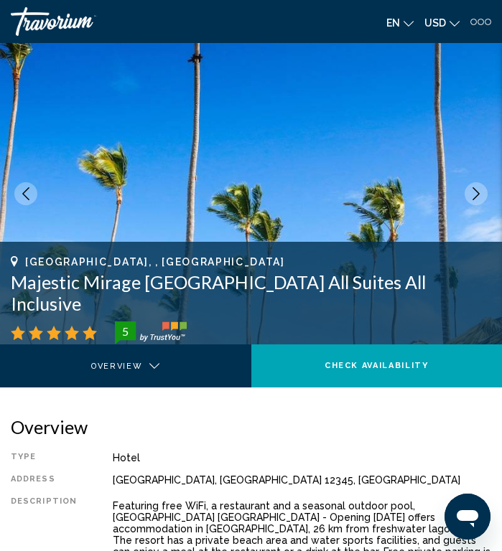
click at [487, 200] on img "Main content" at bounding box center [251, 194] width 502 height 302
click at [482, 188] on icon "Next image" at bounding box center [476, 193] width 13 height 13
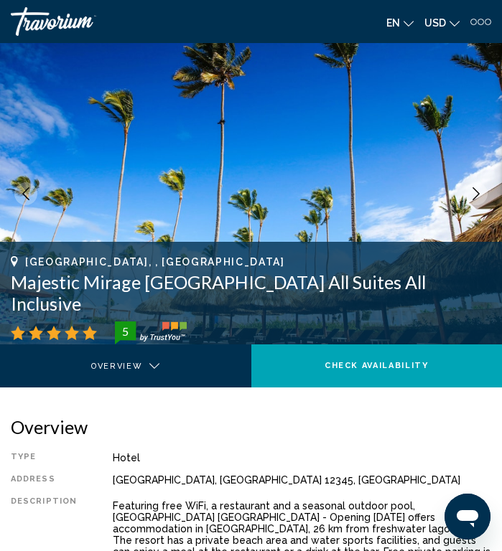
click at [484, 195] on button "Next image" at bounding box center [476, 193] width 23 height 23
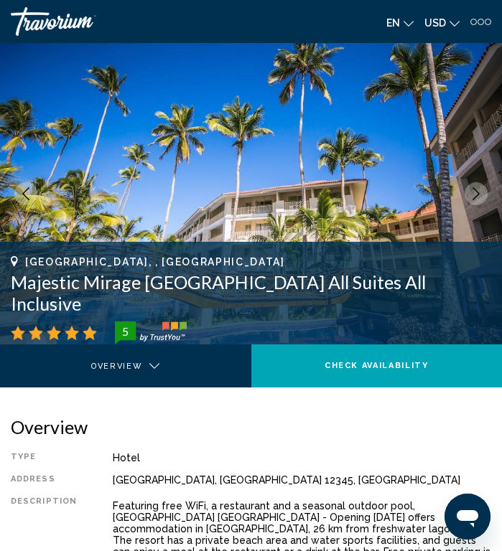
click at [480, 193] on icon "Next image" at bounding box center [476, 193] width 13 height 13
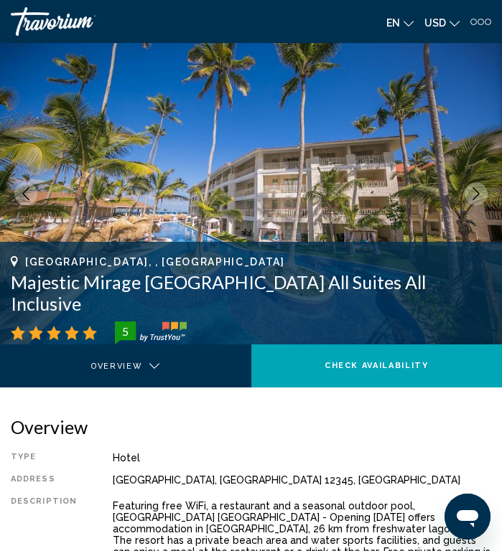
click at [481, 193] on icon "Next image" at bounding box center [476, 193] width 13 height 13
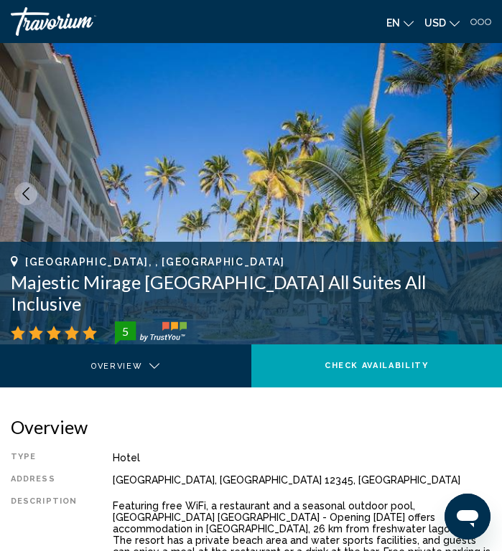
click at [478, 191] on icon "Next image" at bounding box center [476, 193] width 13 height 13
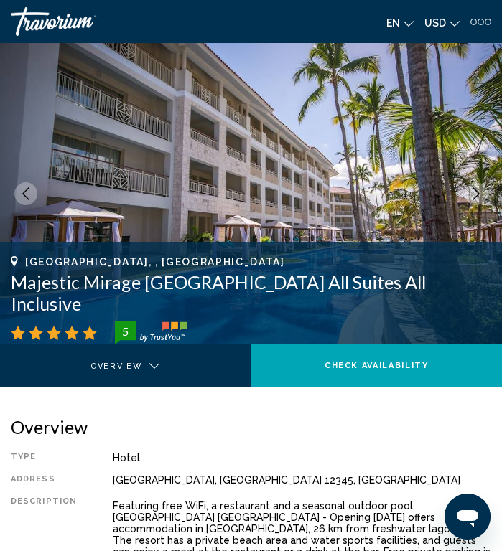
click at [480, 192] on icon "Next image" at bounding box center [476, 193] width 13 height 13
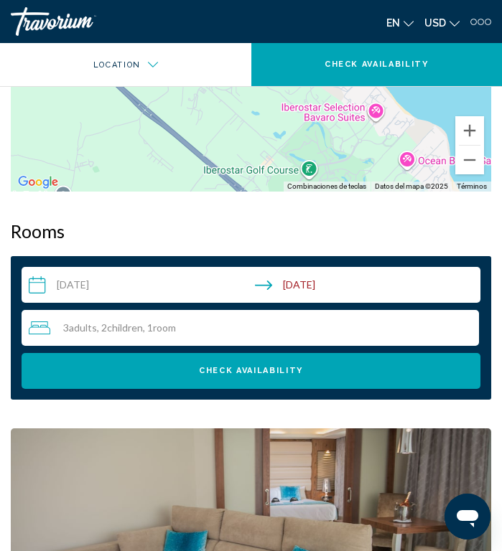
scroll to position [1339, 0]
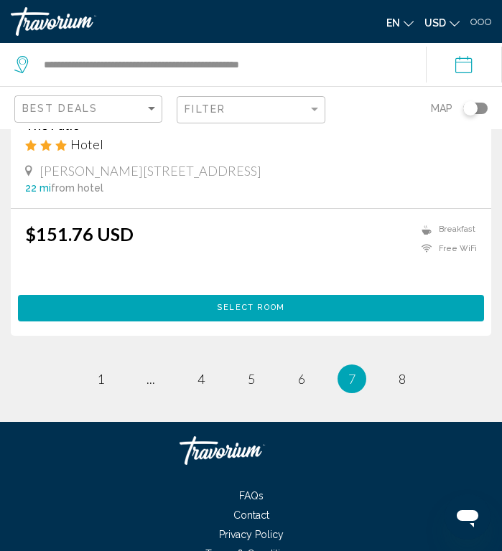
scroll to position [5859, 0]
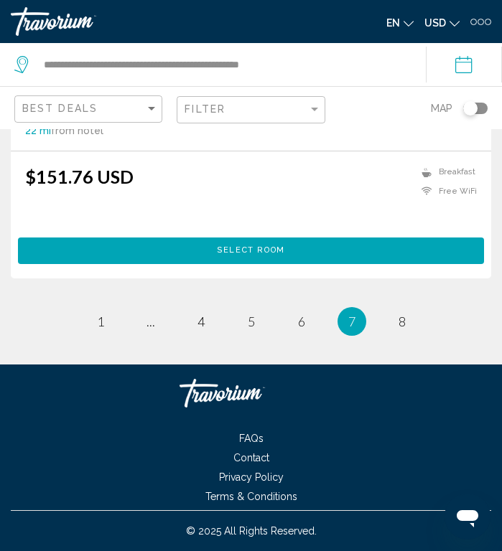
scroll to position [4903, 0]
